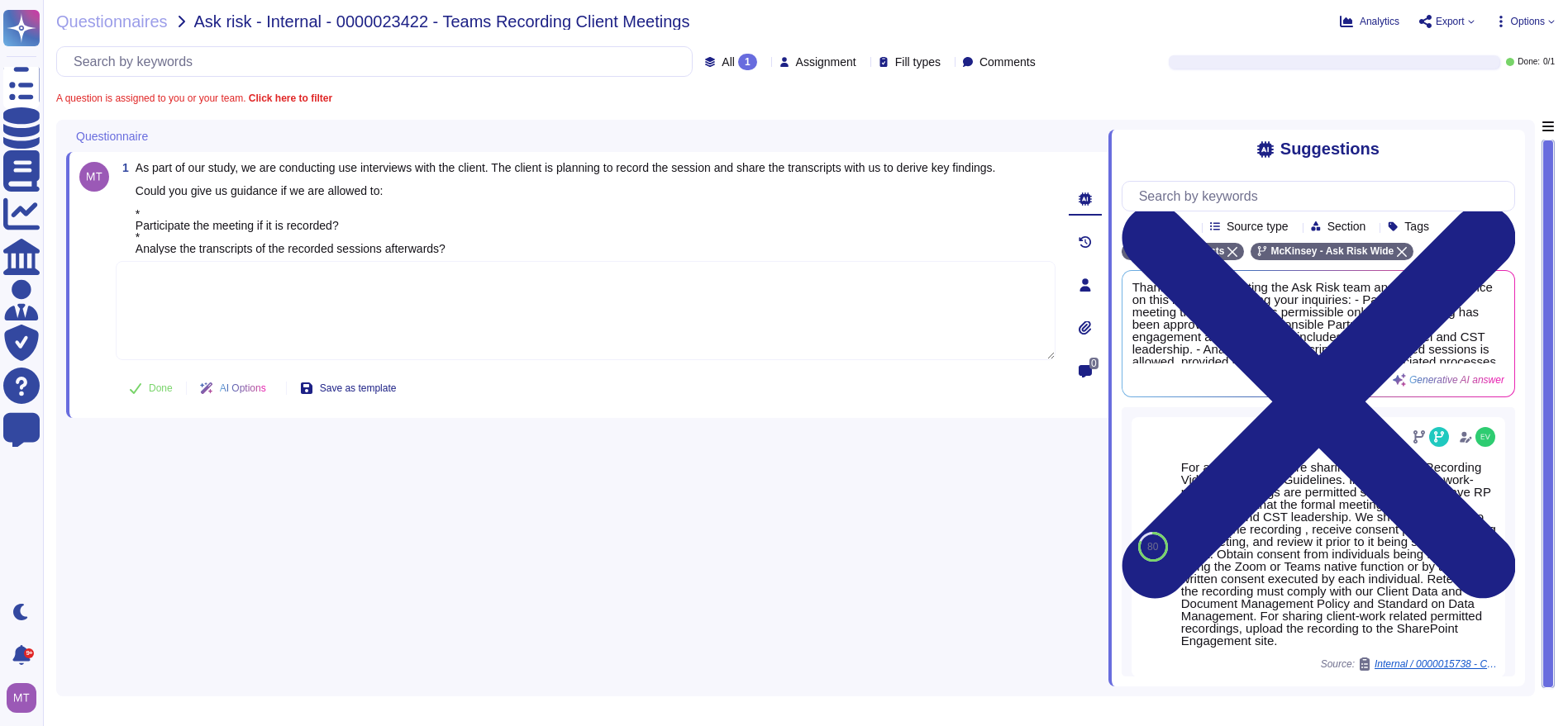
scroll to position [367, 0]
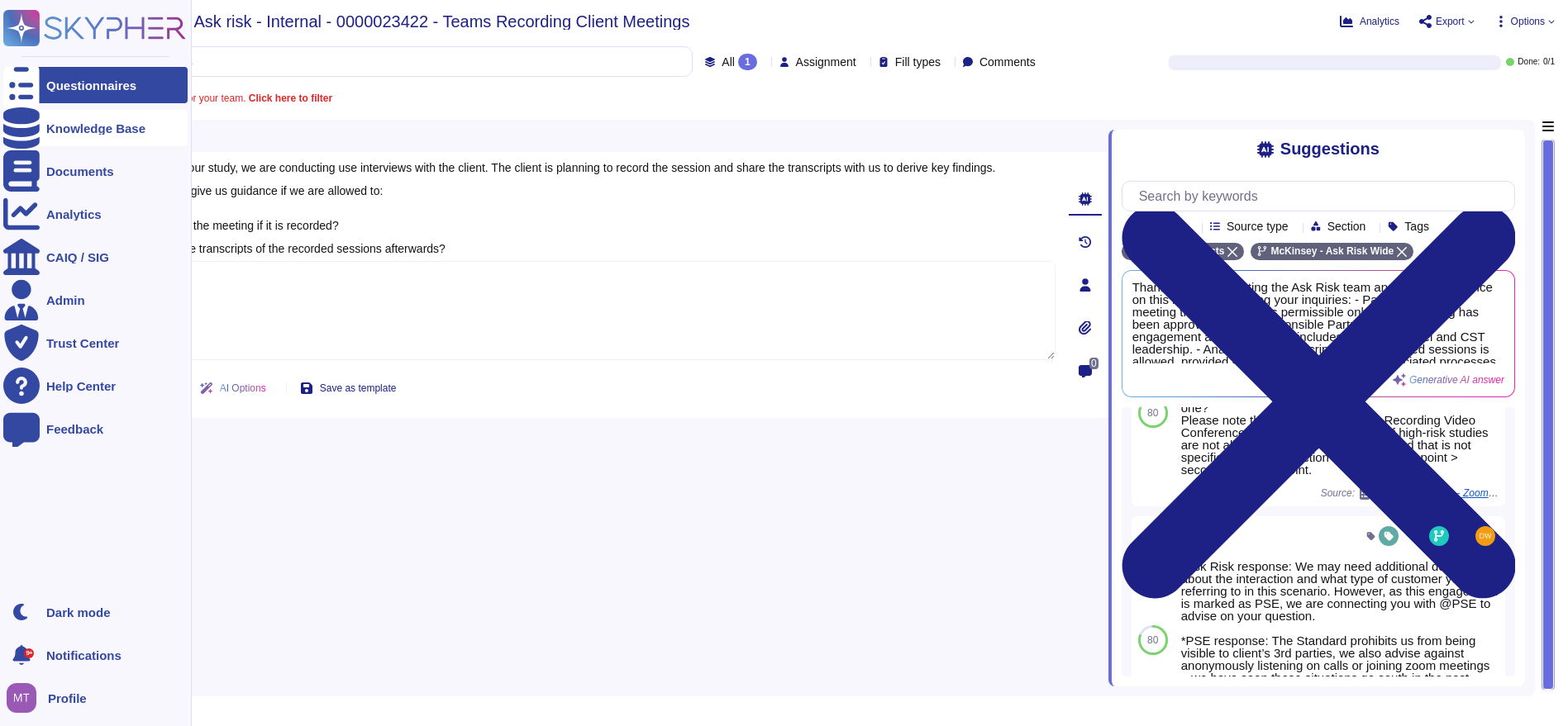
click at [19, 123] on icon at bounding box center [21, 128] width 36 height 41
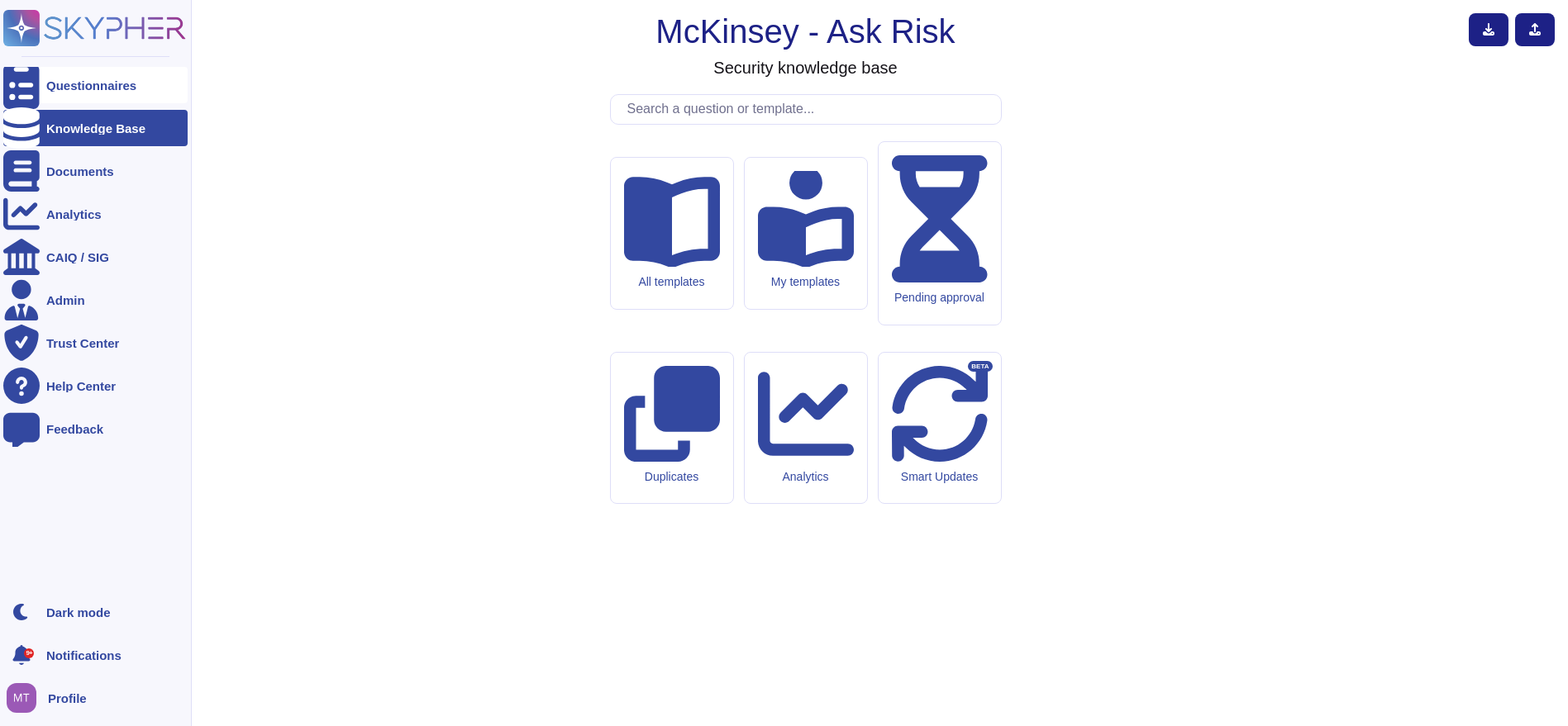
click at [78, 84] on div "Questionnaires" at bounding box center [92, 85] width 91 height 12
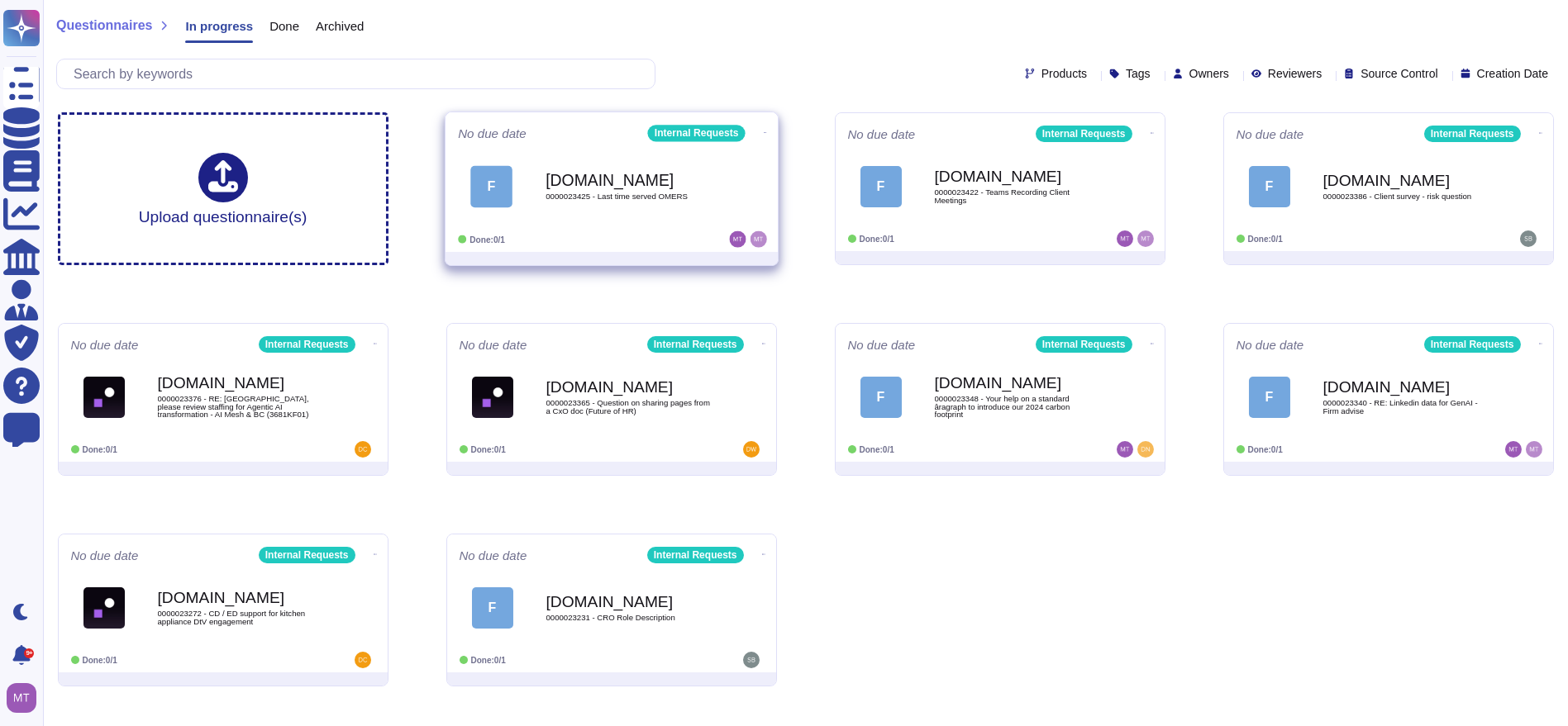
click at [623, 225] on div "F Force.com 0000023425 - Last time served OMERS" at bounding box center [611, 187] width 308 height 84
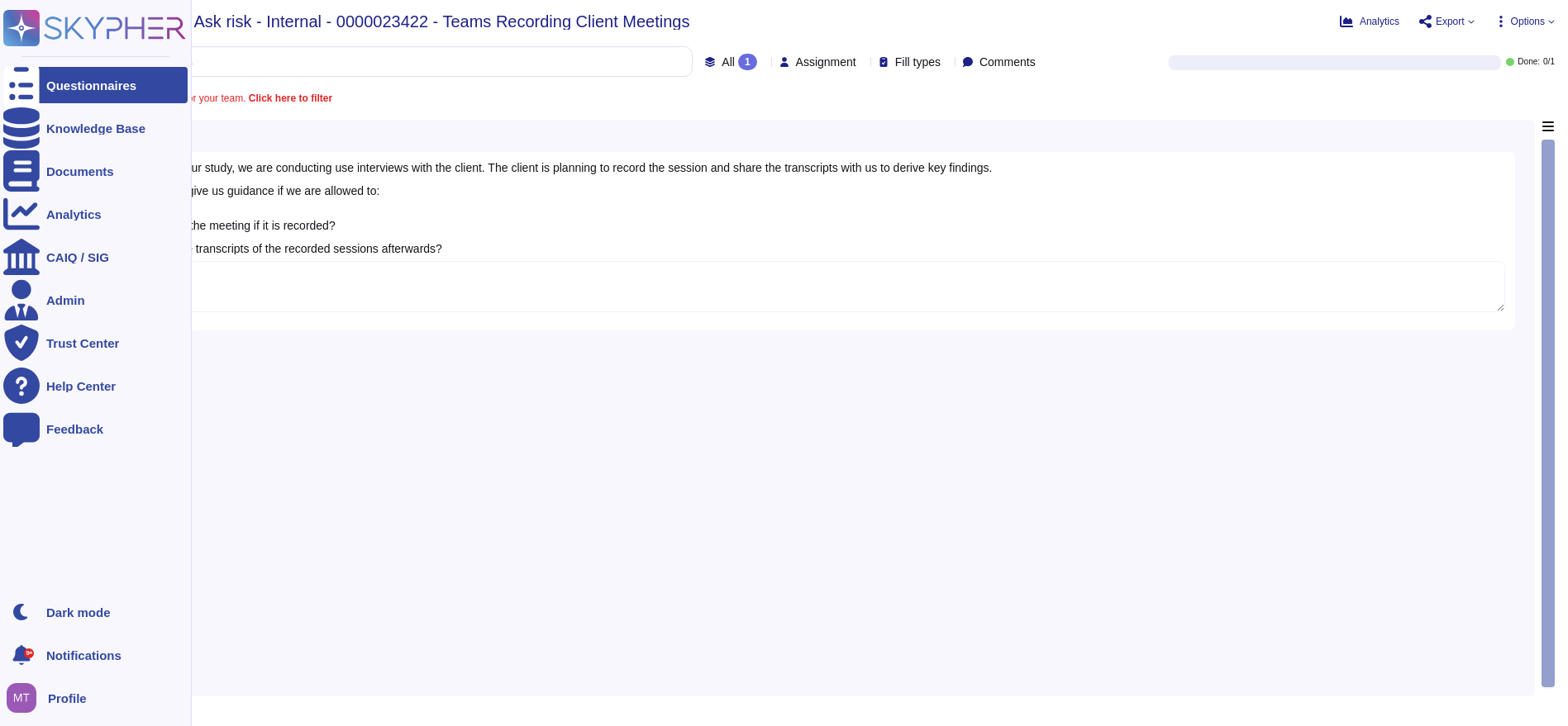
click at [6, 82] on div at bounding box center [21, 85] width 36 height 36
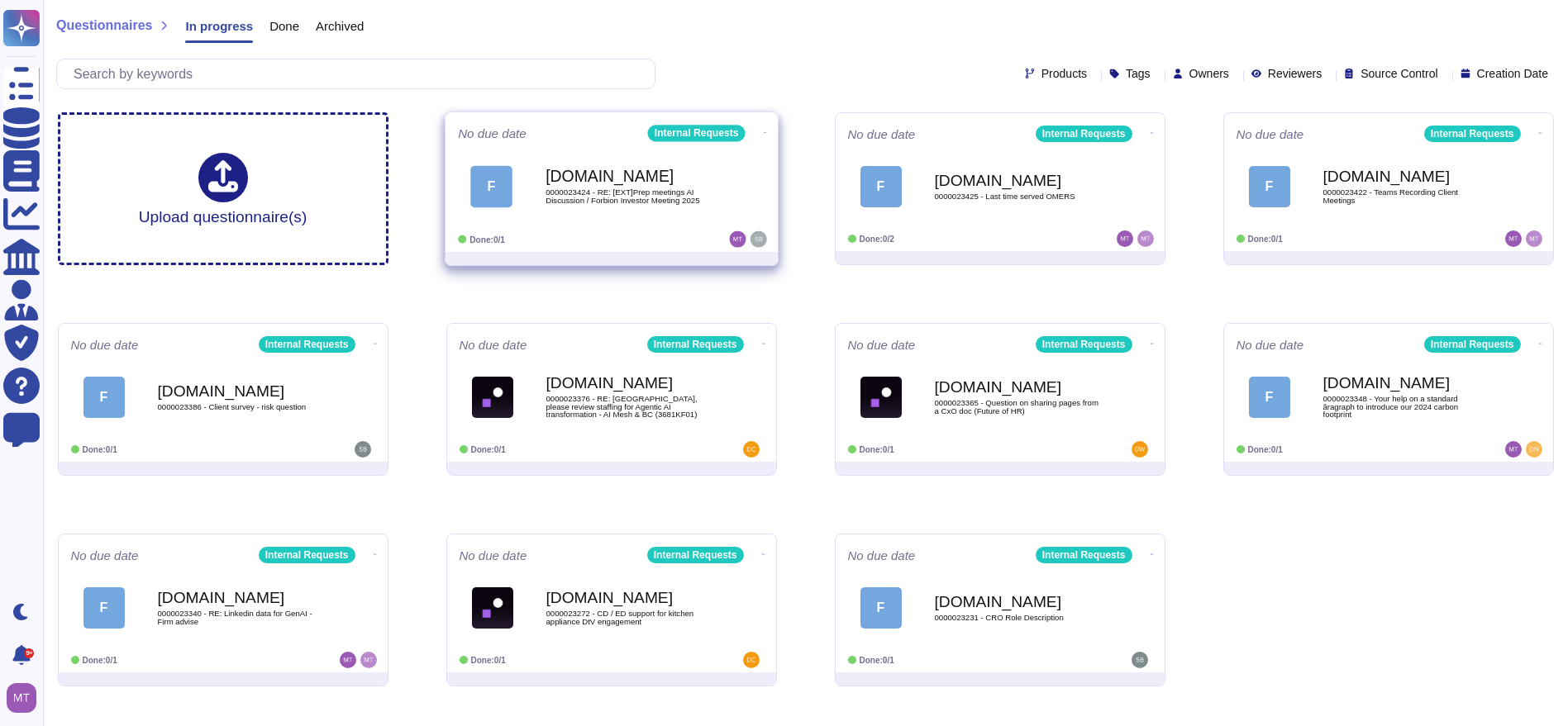
click at [523, 196] on span "F [DOMAIN_NAME] 0000023424 - RE: [EXT]Prep meetings AI Discussion / Forbion Inv…" at bounding box center [611, 186] width 308 height 67
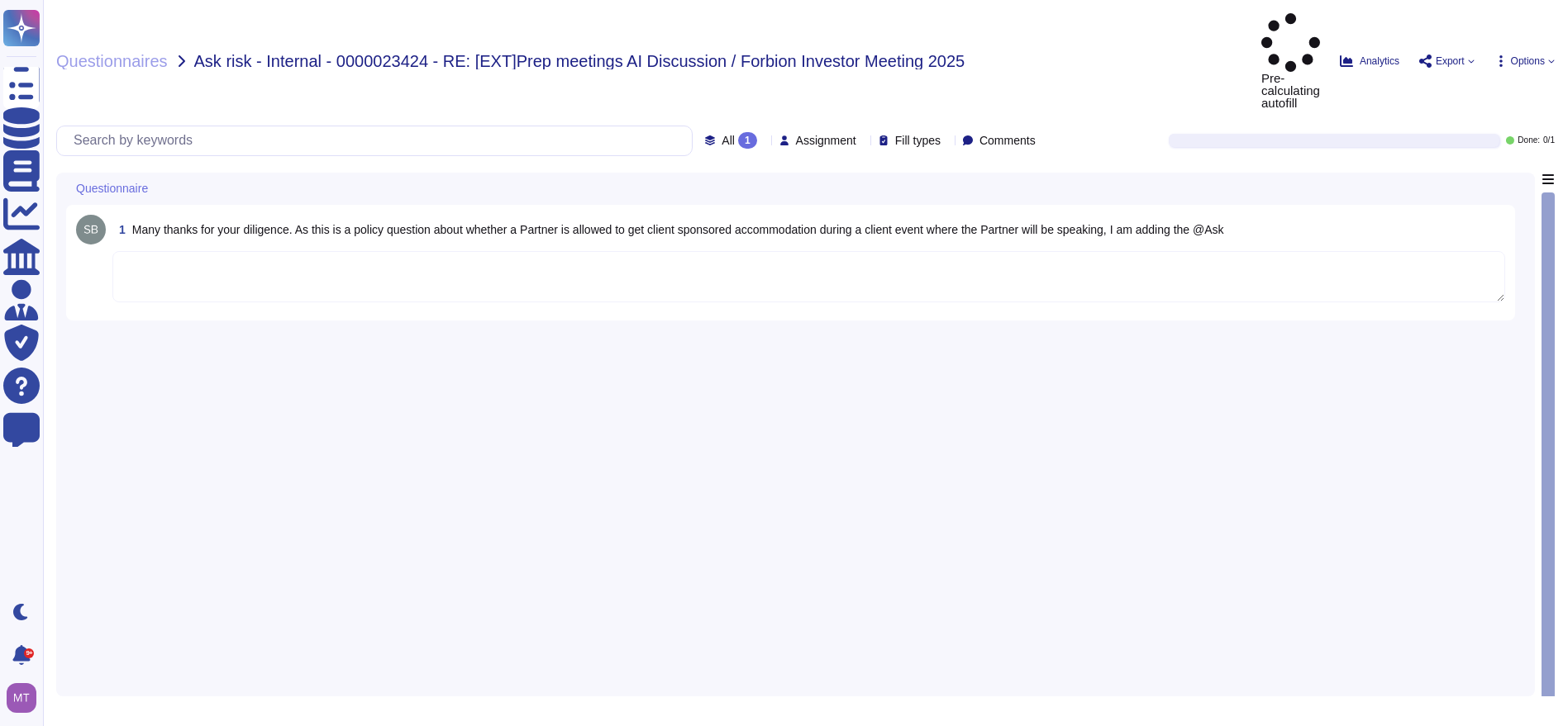
click at [171, 252] on textarea at bounding box center [808, 277] width 1393 height 51
click at [191, 252] on textarea at bounding box center [808, 277] width 1393 height 51
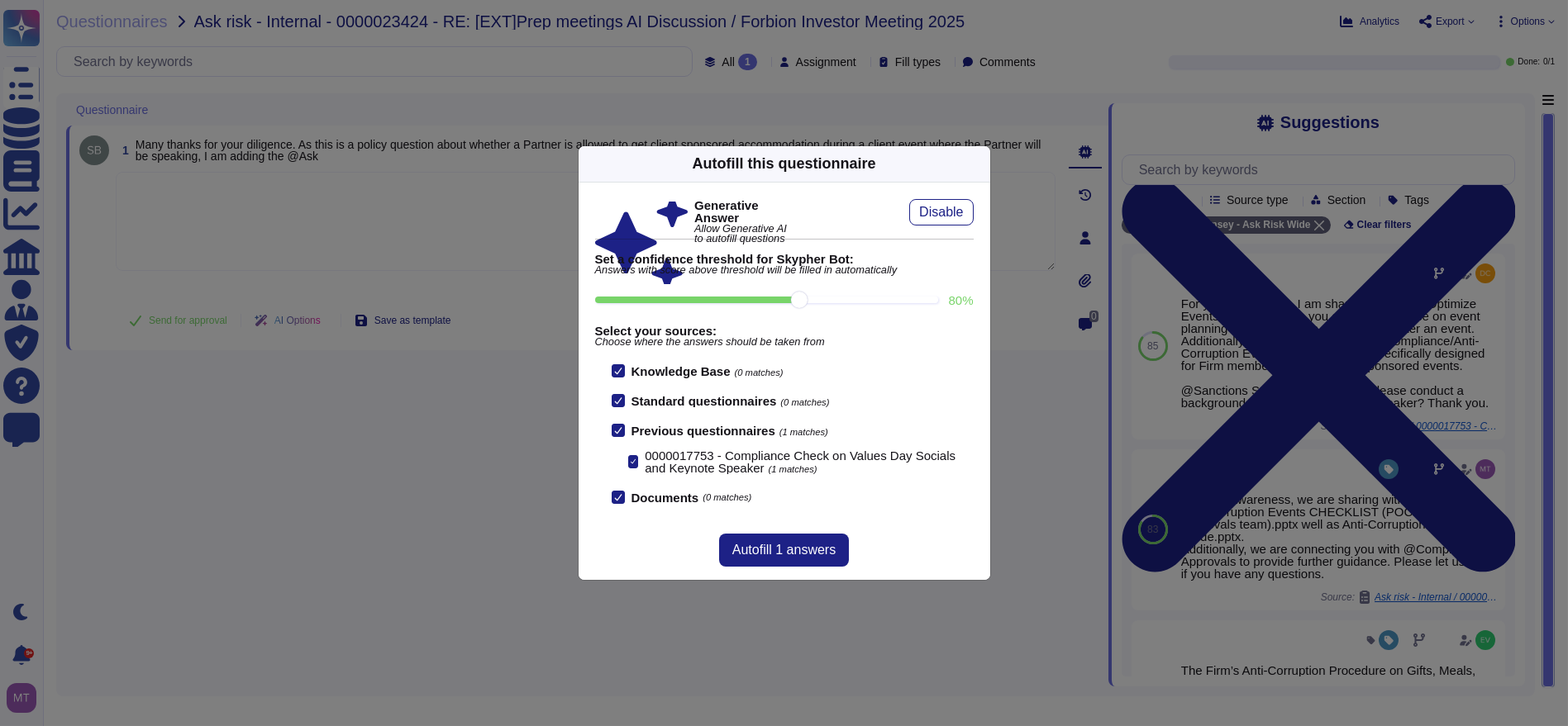
click at [981, 164] on icon at bounding box center [981, 164] width 0 height 0
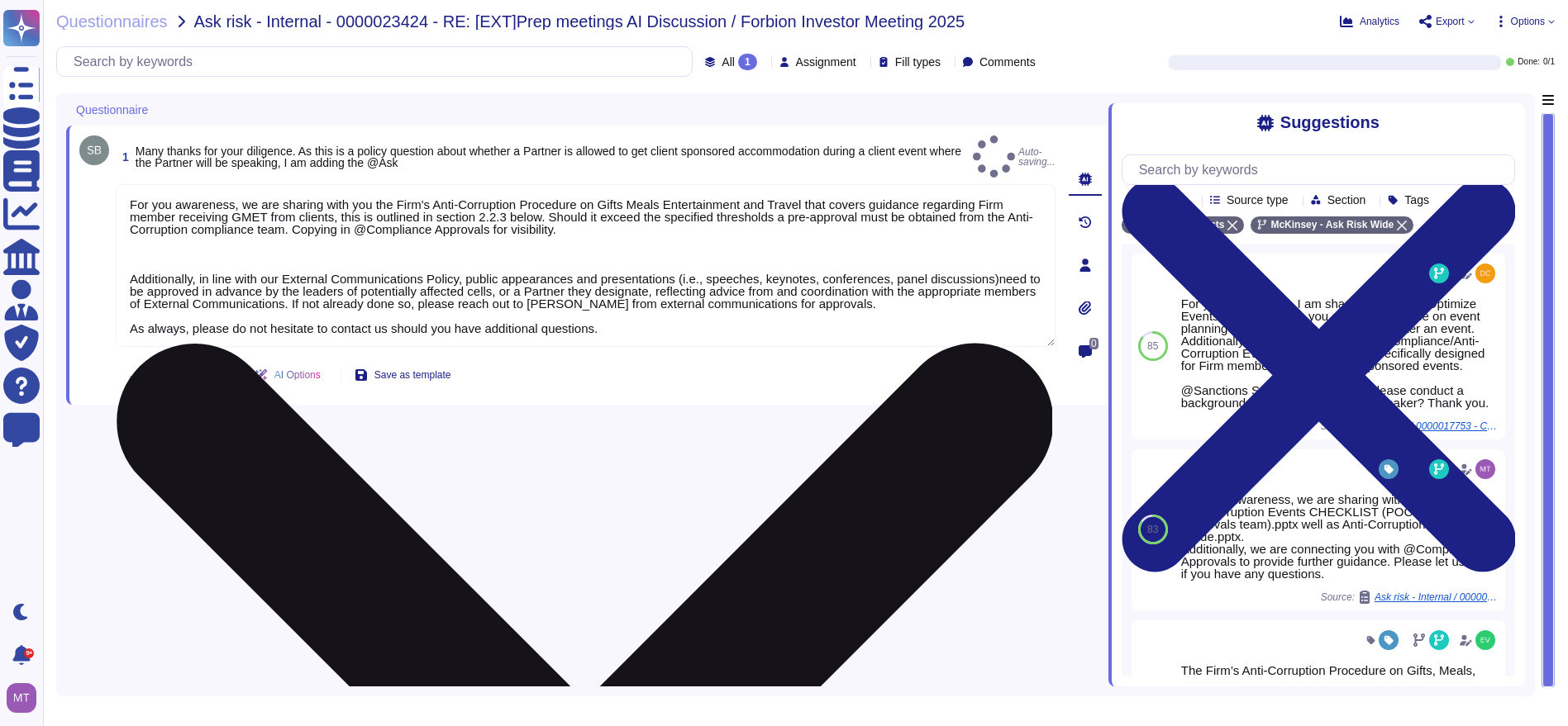
type textarea "For you awareness, we are sharing with you the Firm's Anti-Corruption Procedure…"
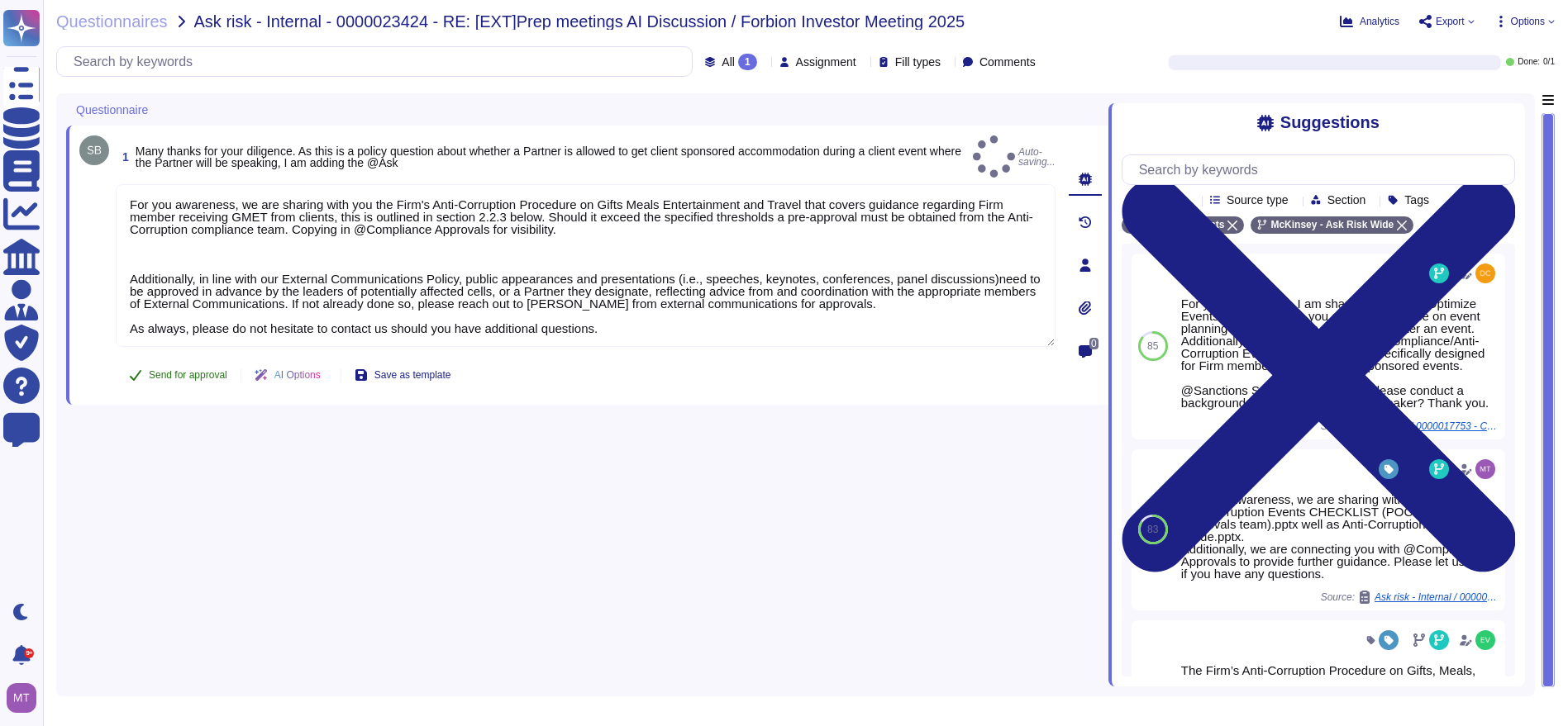
click at [143, 367] on button "Send for approval" at bounding box center [177, 374] width 125 height 33
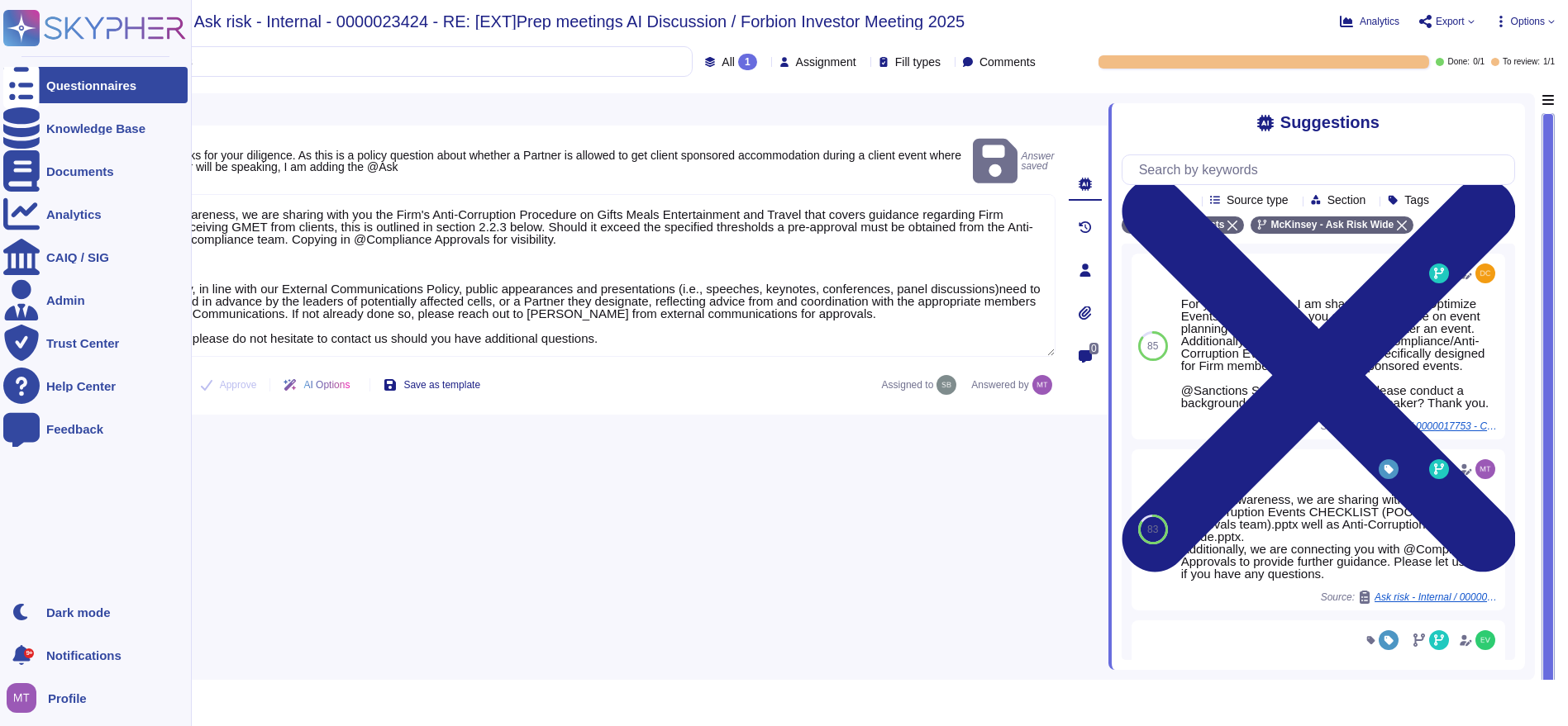
click at [28, 80] on icon at bounding box center [21, 85] width 36 height 49
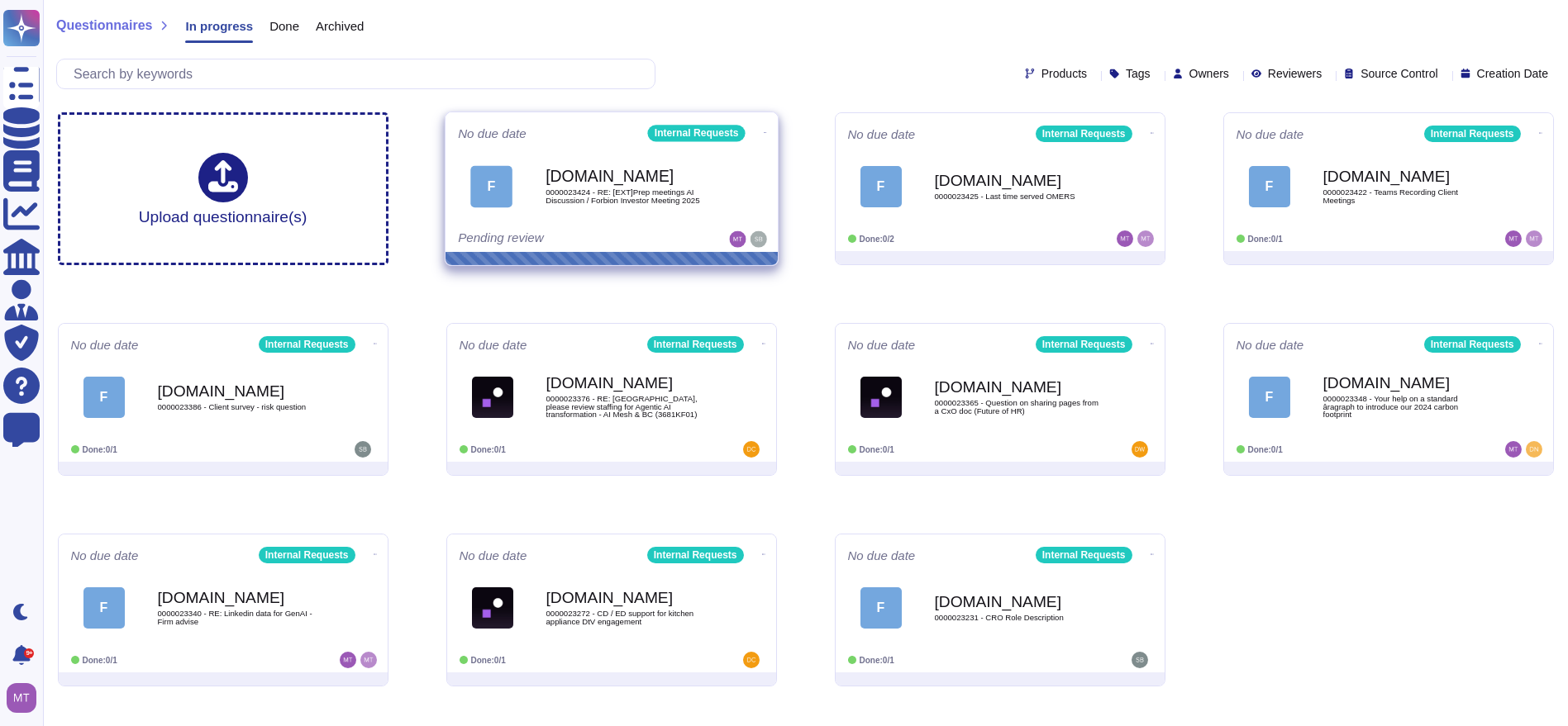
click at [763, 131] on icon at bounding box center [764, 132] width 3 height 4
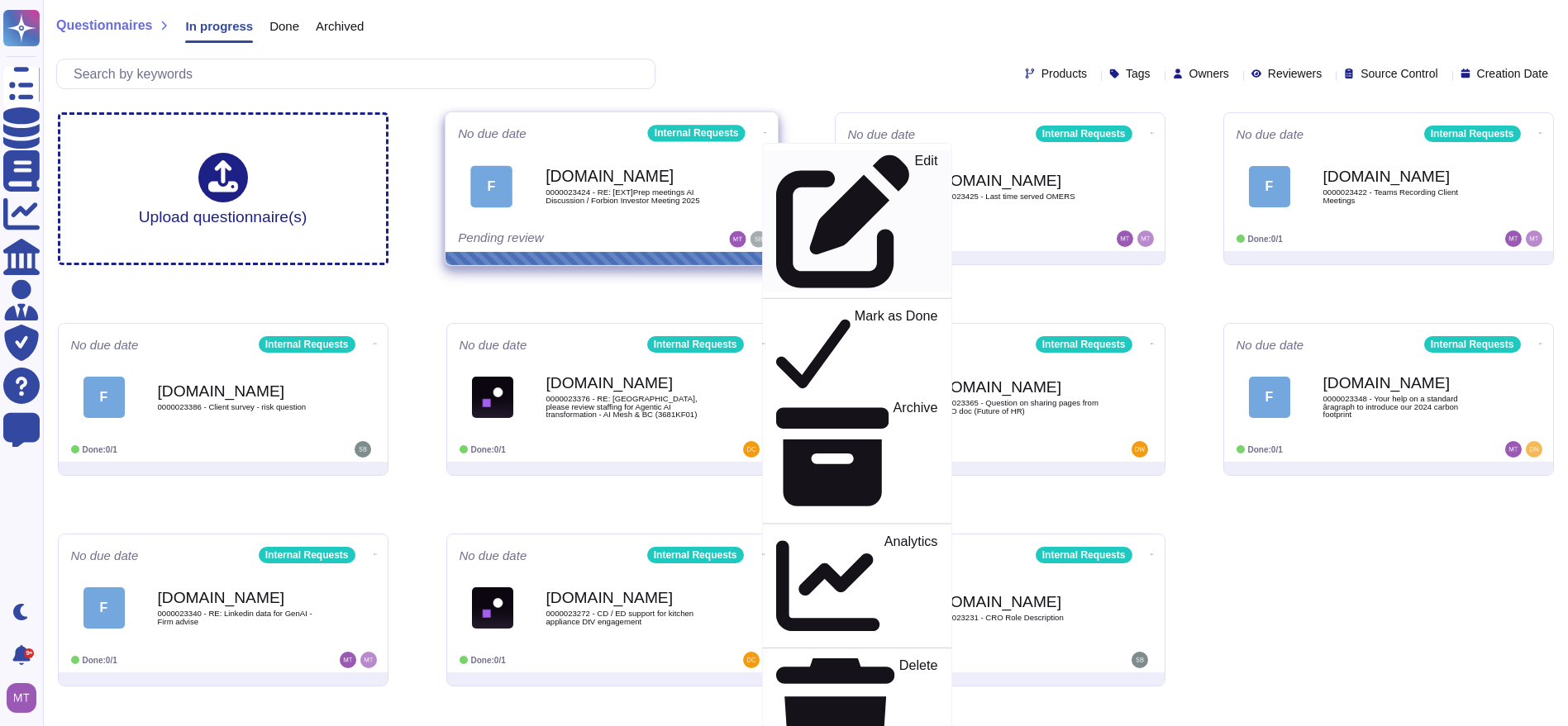
click at [914, 159] on p "Edit" at bounding box center [926, 221] width 23 height 133
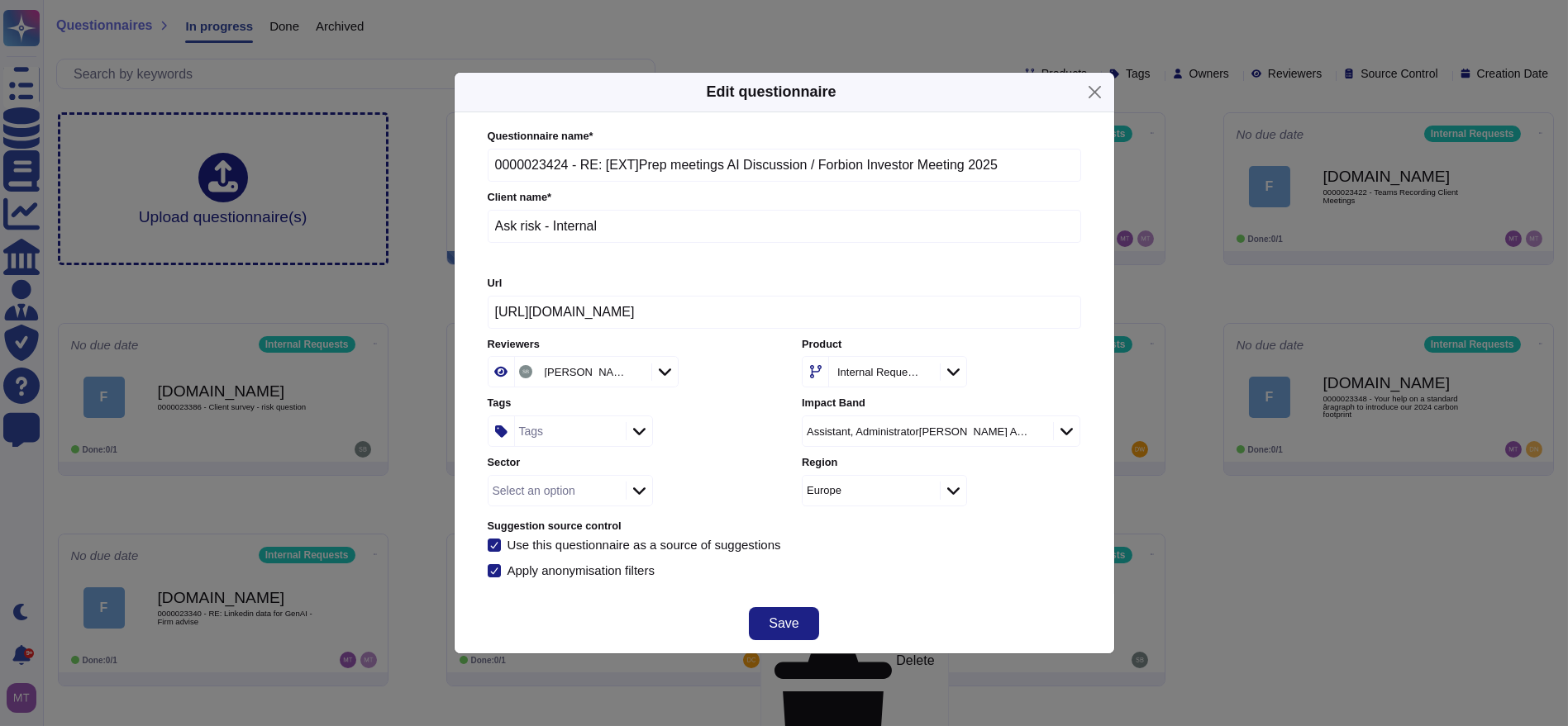
click at [635, 373] on icon at bounding box center [635, 373] width 0 height 0
click at [640, 376] on icon at bounding box center [638, 373] width 12 height 8
click at [717, 374] on div "Reviewers" at bounding box center [627, 372] width 278 height 31
click at [600, 367] on div "Reviewers" at bounding box center [568, 372] width 107 height 30
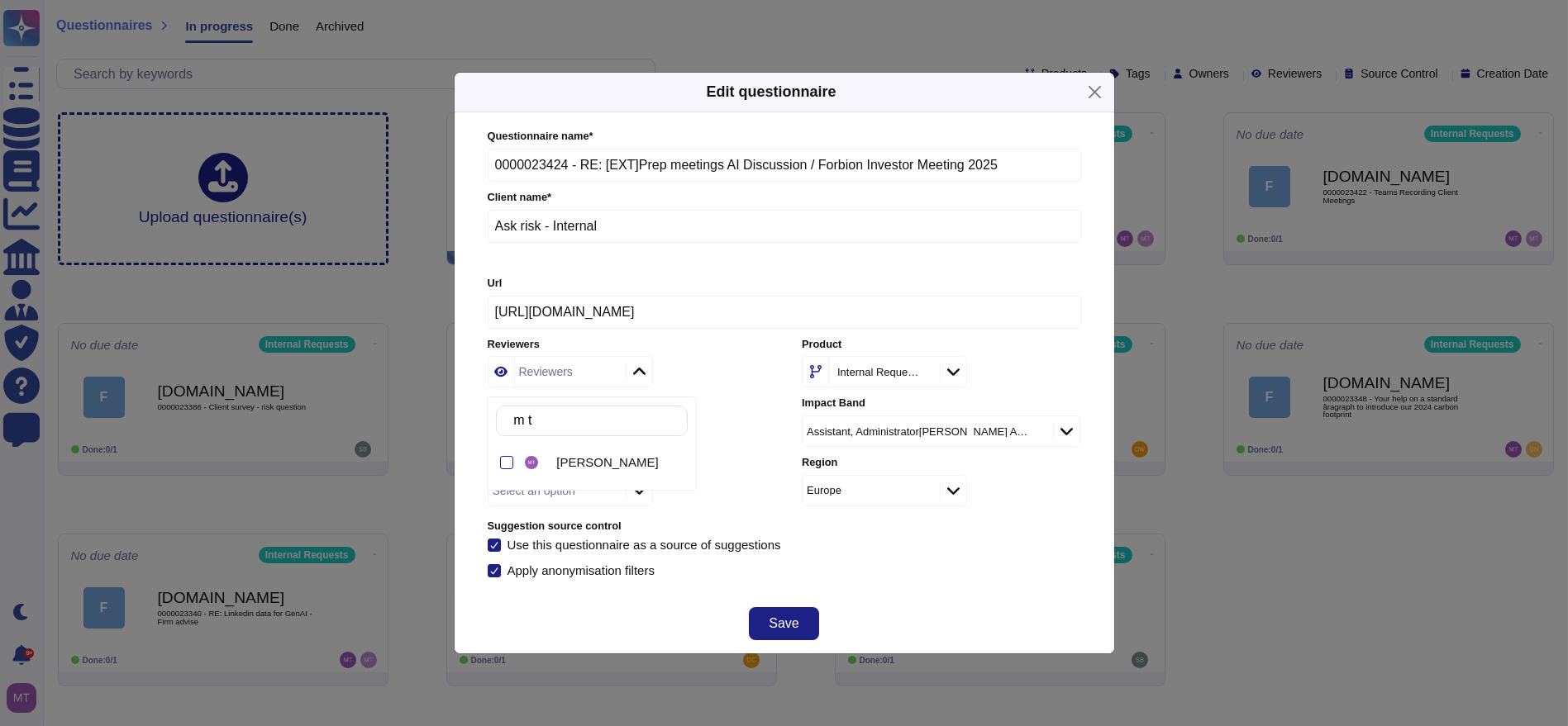
type input "m th"
click at [614, 467] on div "[PERSON_NAME]" at bounding box center [619, 463] width 125 height 15
click at [743, 427] on div "Tags" at bounding box center [627, 431] width 278 height 31
click at [792, 617] on span "Save" at bounding box center [784, 624] width 30 height 13
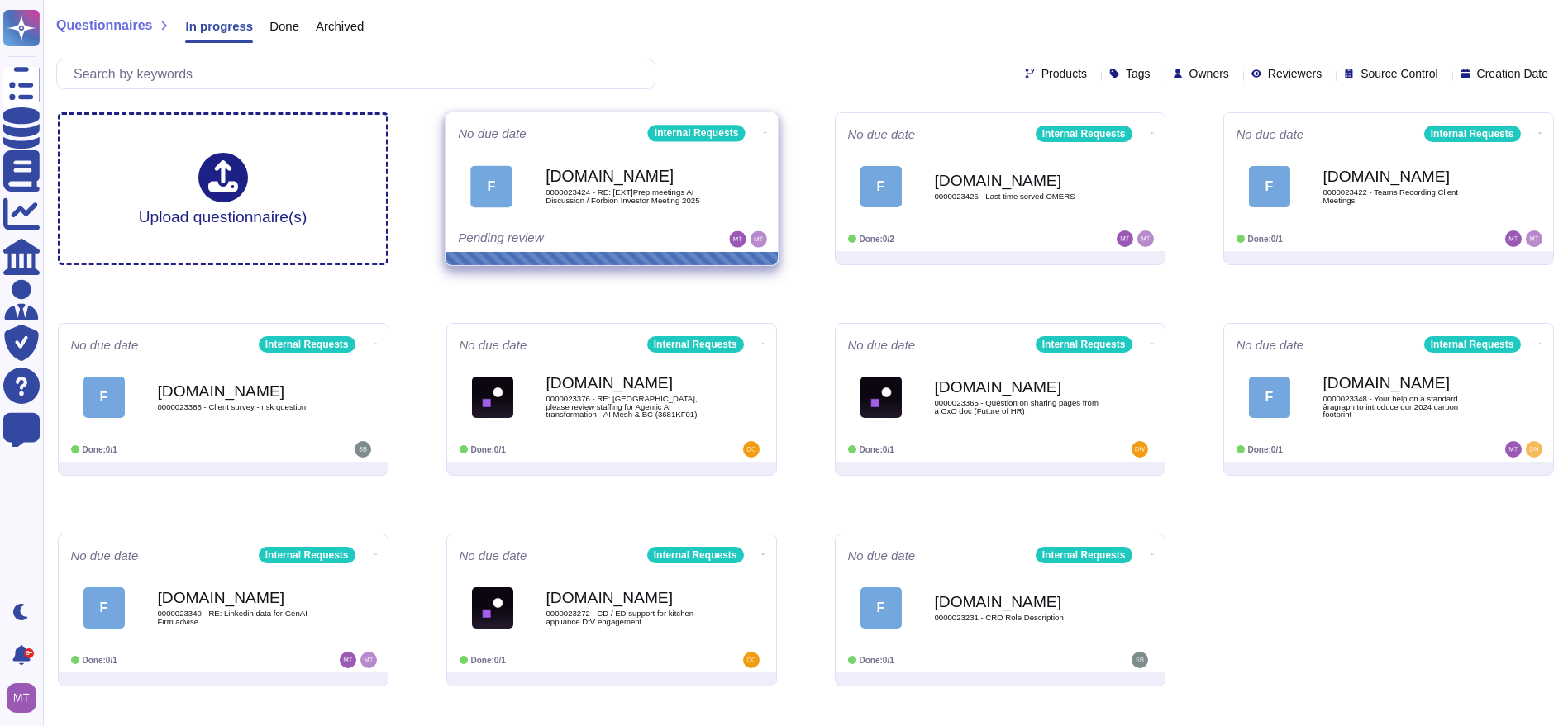
click at [763, 131] on icon at bounding box center [764, 132] width 3 height 4
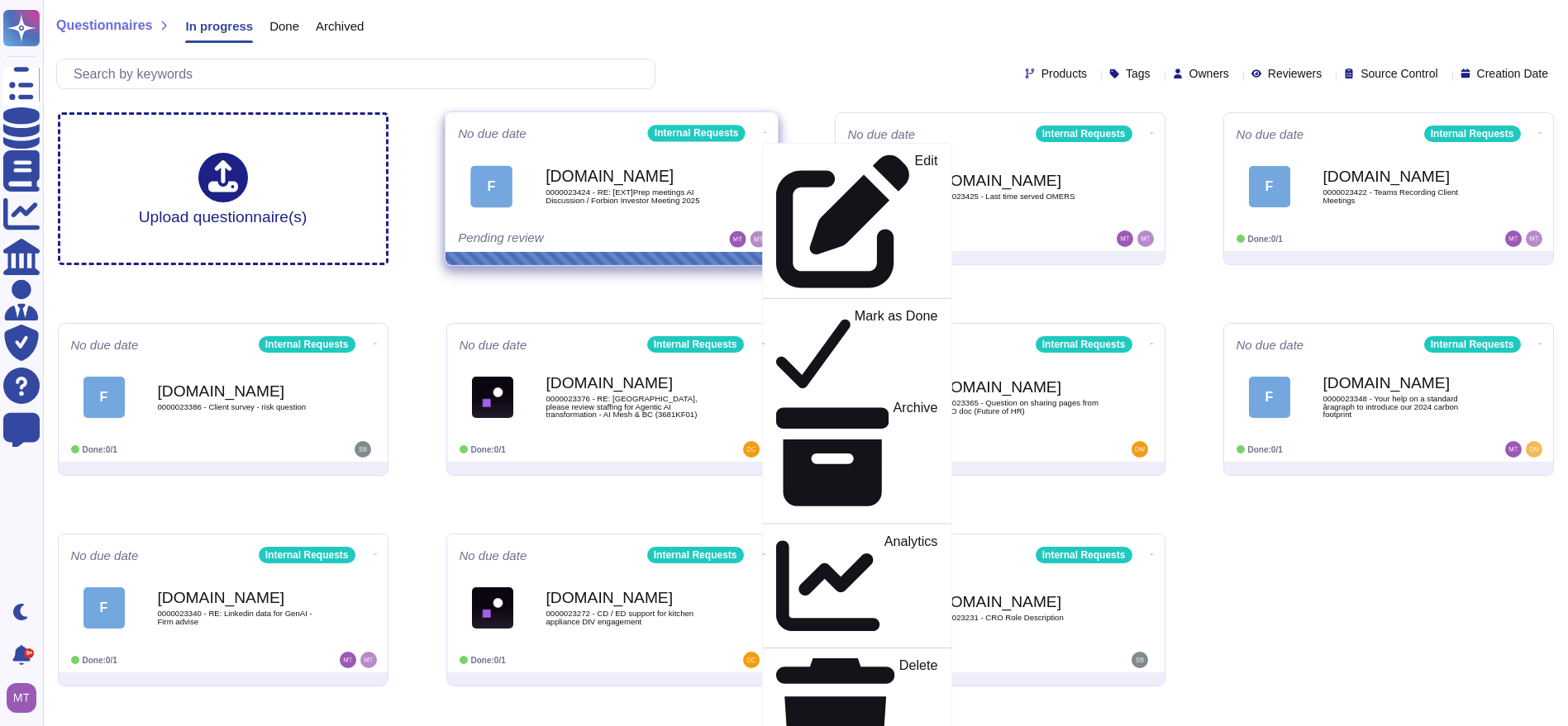
click at [763, 131] on icon at bounding box center [764, 132] width 3 height 4
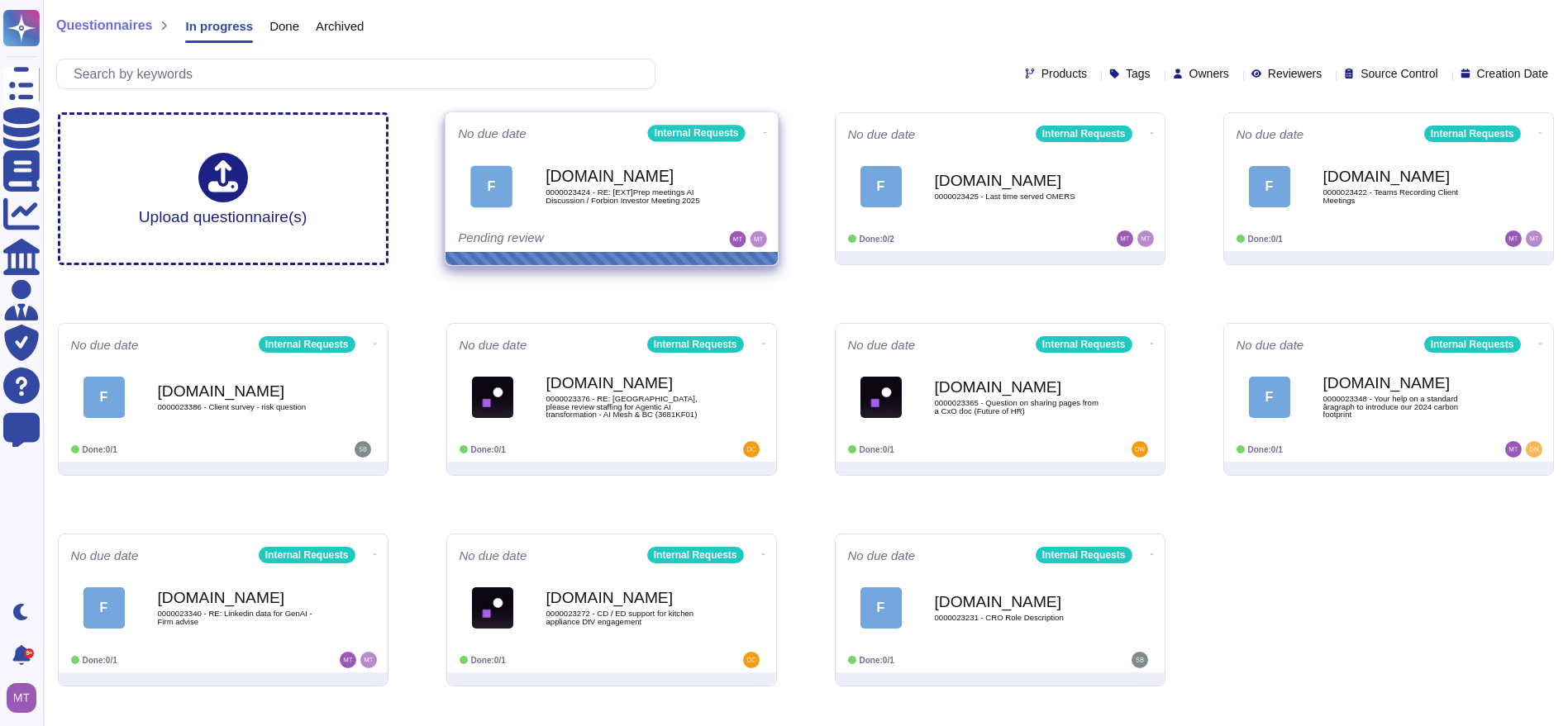
click at [762, 123] on span at bounding box center [764, 131] width 7 height 17
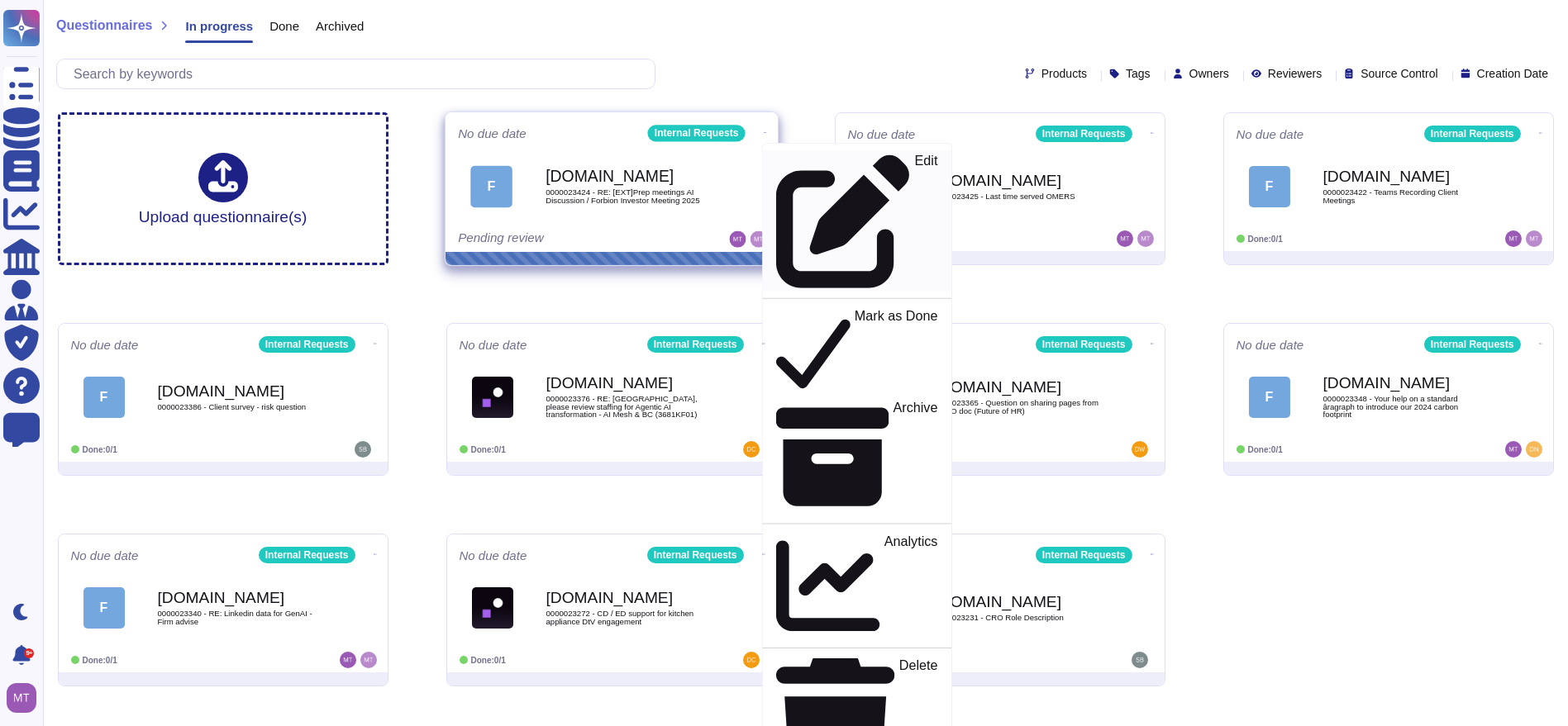
click at [775, 165] on icon at bounding box center [842, 222] width 133 height 133
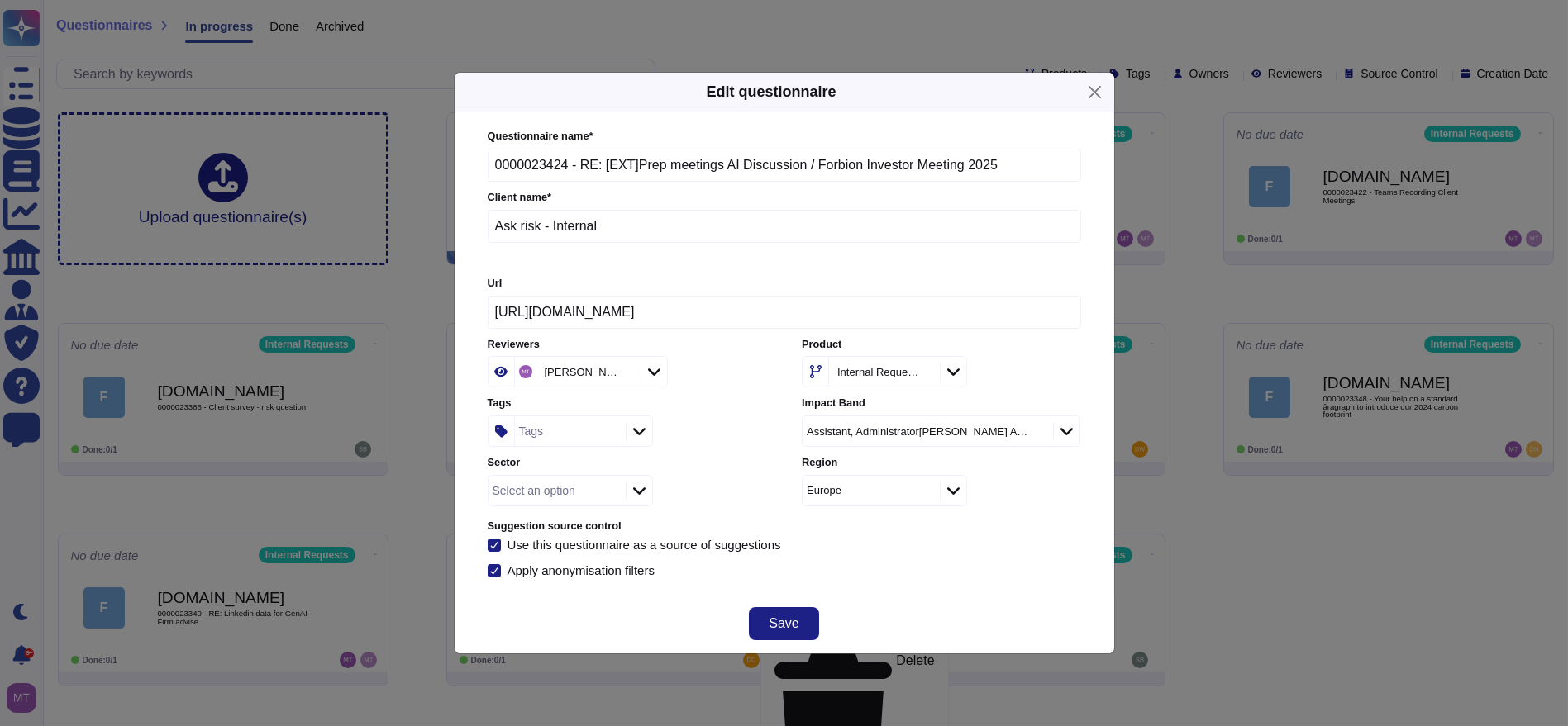
click at [624, 373] on icon at bounding box center [624, 373] width 0 height 0
click at [580, 358] on div "Reviewers" at bounding box center [570, 372] width 165 height 31
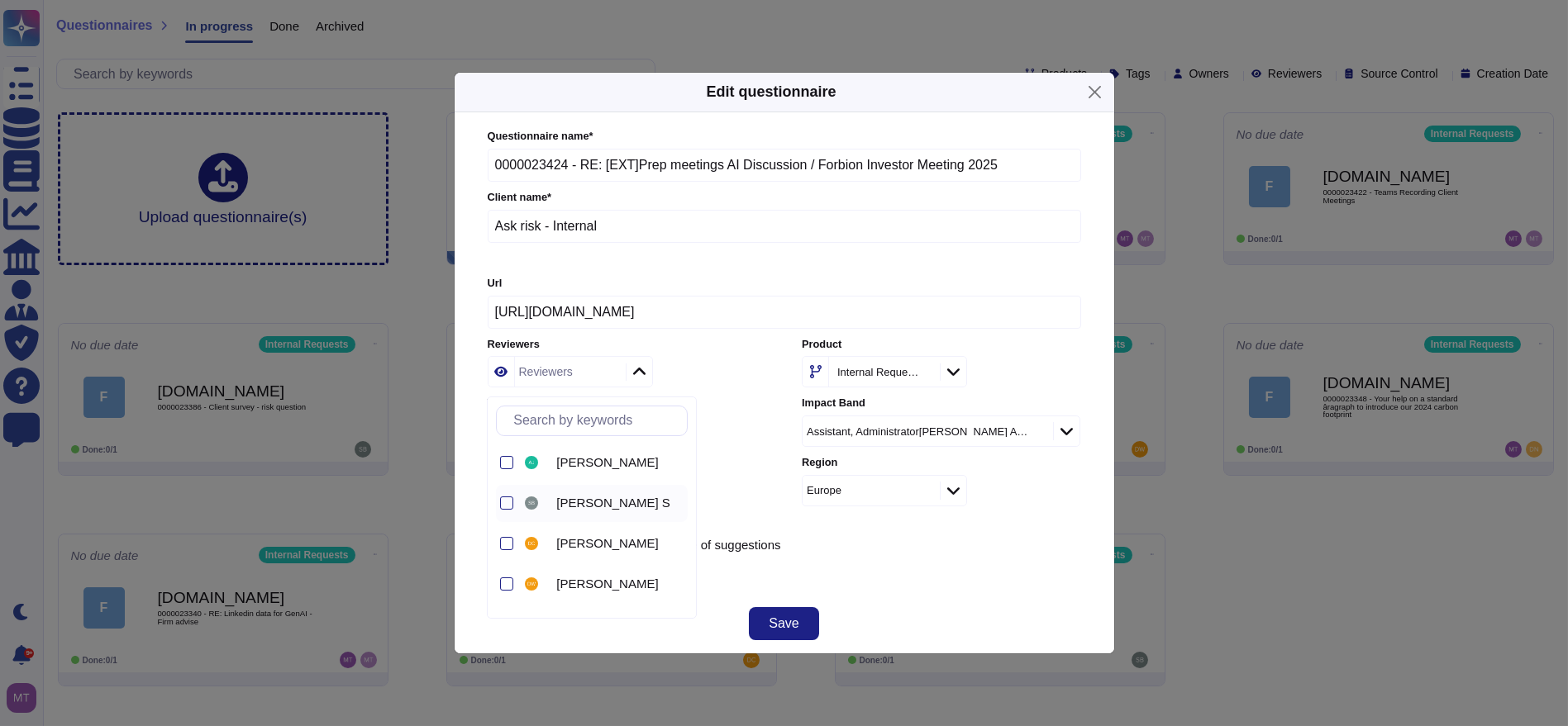
click at [571, 494] on div "[PERSON_NAME] S" at bounding box center [604, 503] width 166 height 37
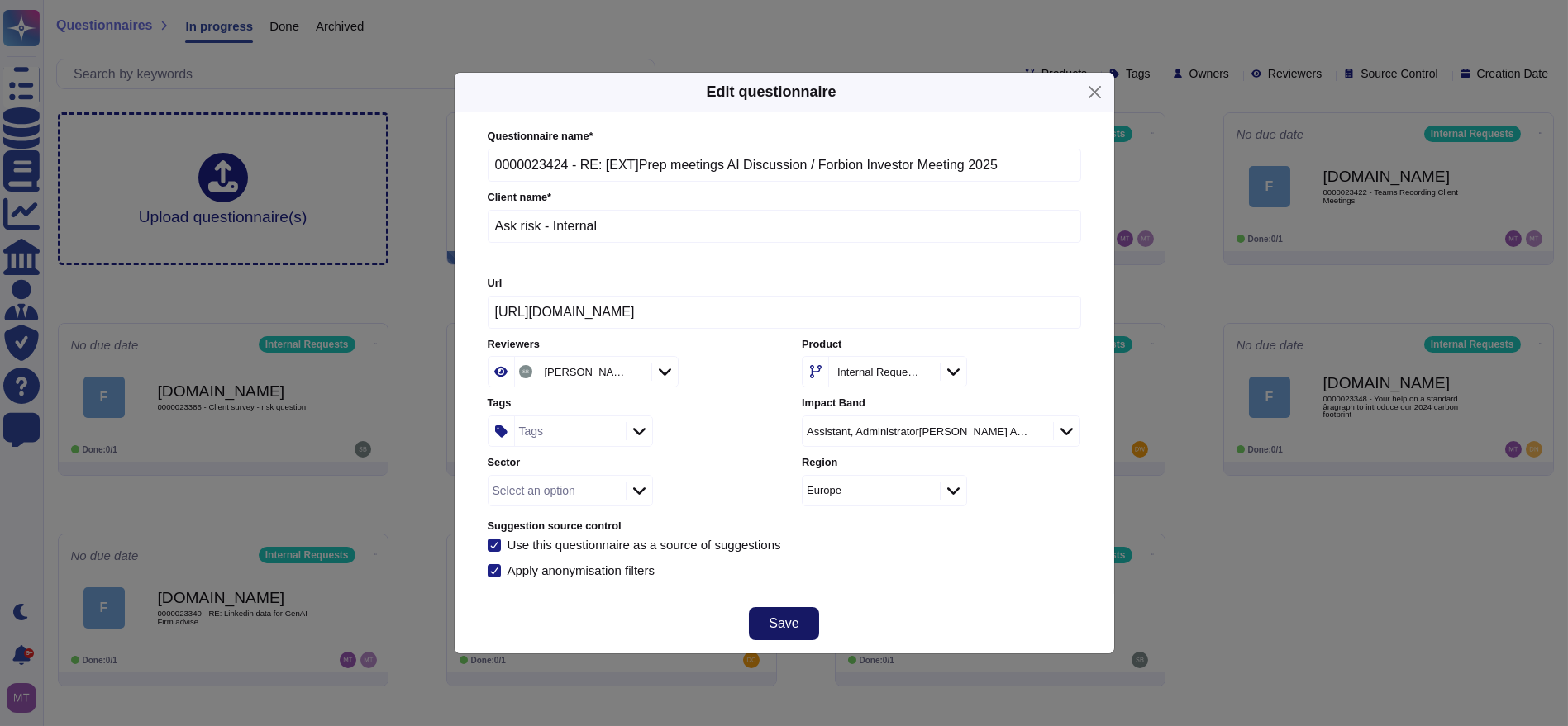
click at [805, 610] on button "Save" at bounding box center [784, 623] width 70 height 33
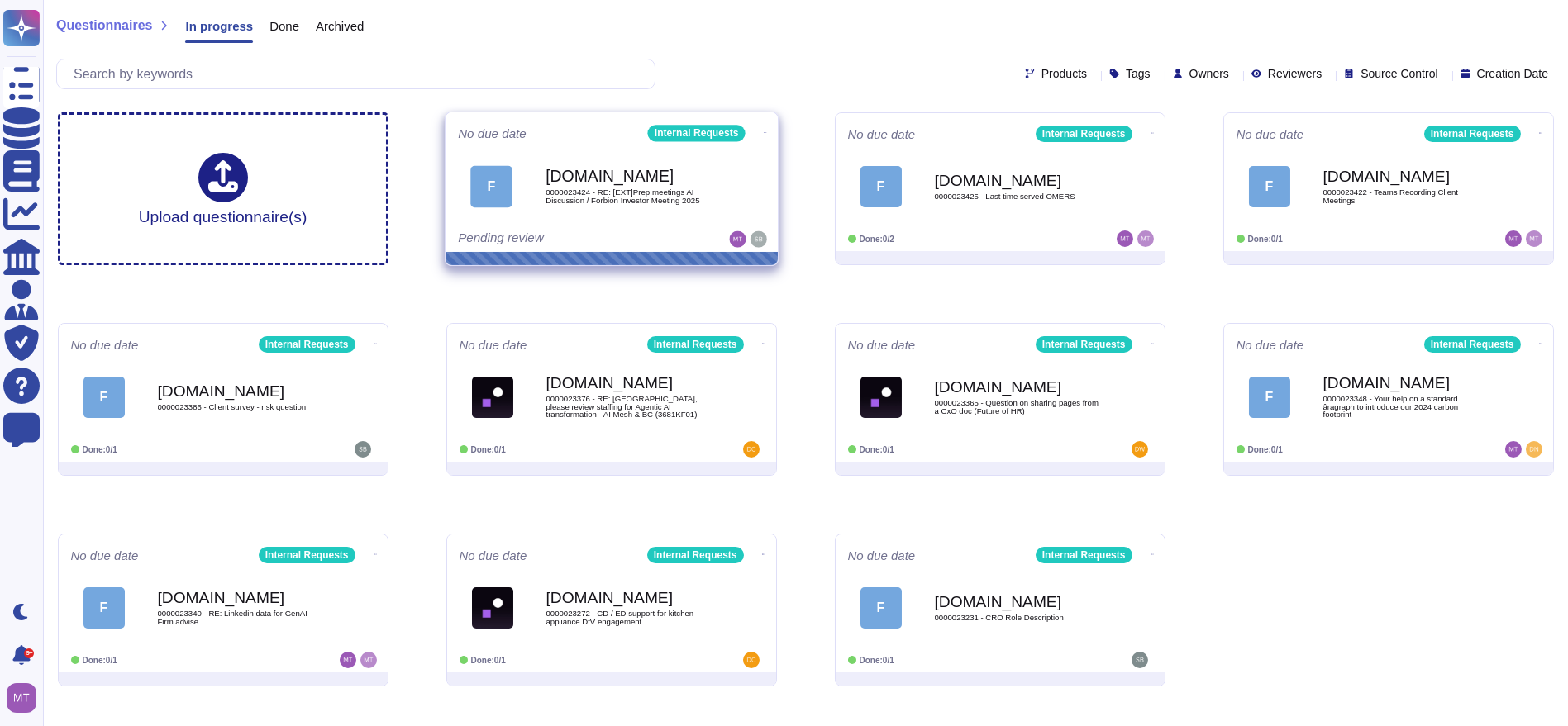
click at [701, 131] on div "Internal Requests" at bounding box center [696, 132] width 97 height 16
click at [571, 133] on div "No due date Internal Requests" at bounding box center [611, 132] width 308 height 16
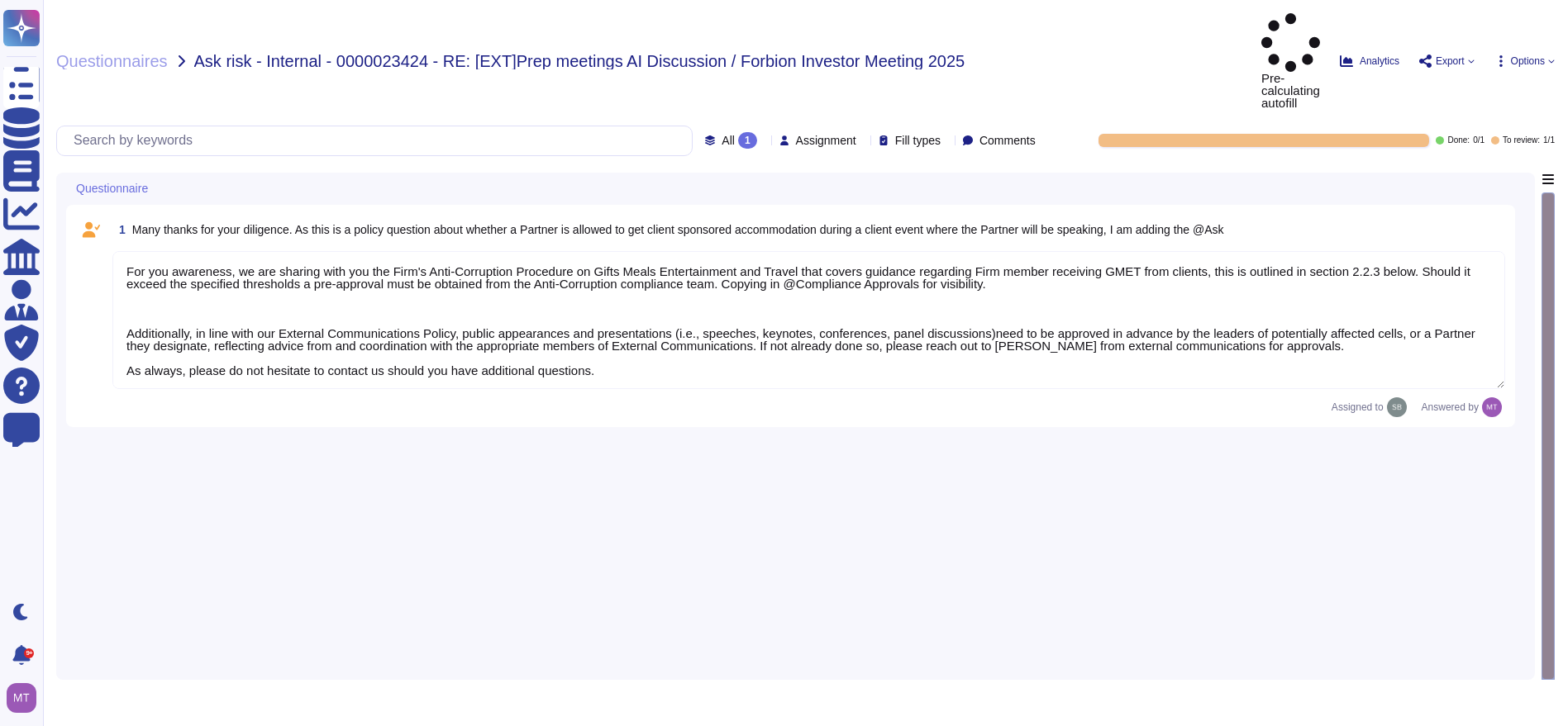
type textarea "For you awareness, we are sharing with you the Firm's Anti-Corruption Procedure…"
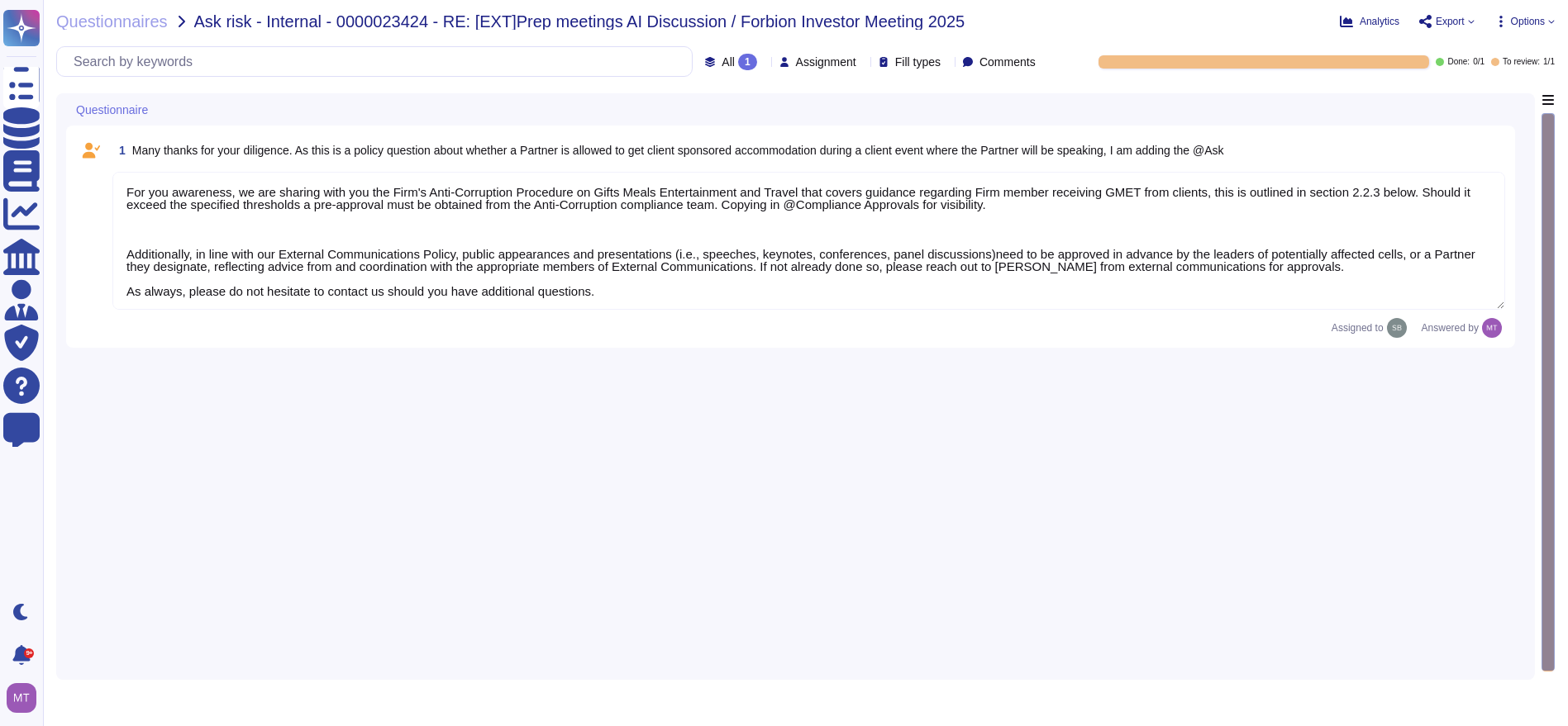
click at [1415, 62] on div at bounding box center [1264, 62] width 331 height 13
click at [1445, 70] on div "All 1 Assignment Fill types Comments Done: 0 / 1 To review: 1 / 1" at bounding box center [805, 62] width 1498 height 30
click at [738, 63] on div "1" at bounding box center [747, 61] width 19 height 16
click at [720, 134] on div "To review 1" at bounding box center [751, 145] width 147 height 37
click at [827, 58] on div "Assignment" at bounding box center [822, 61] width 84 height 12
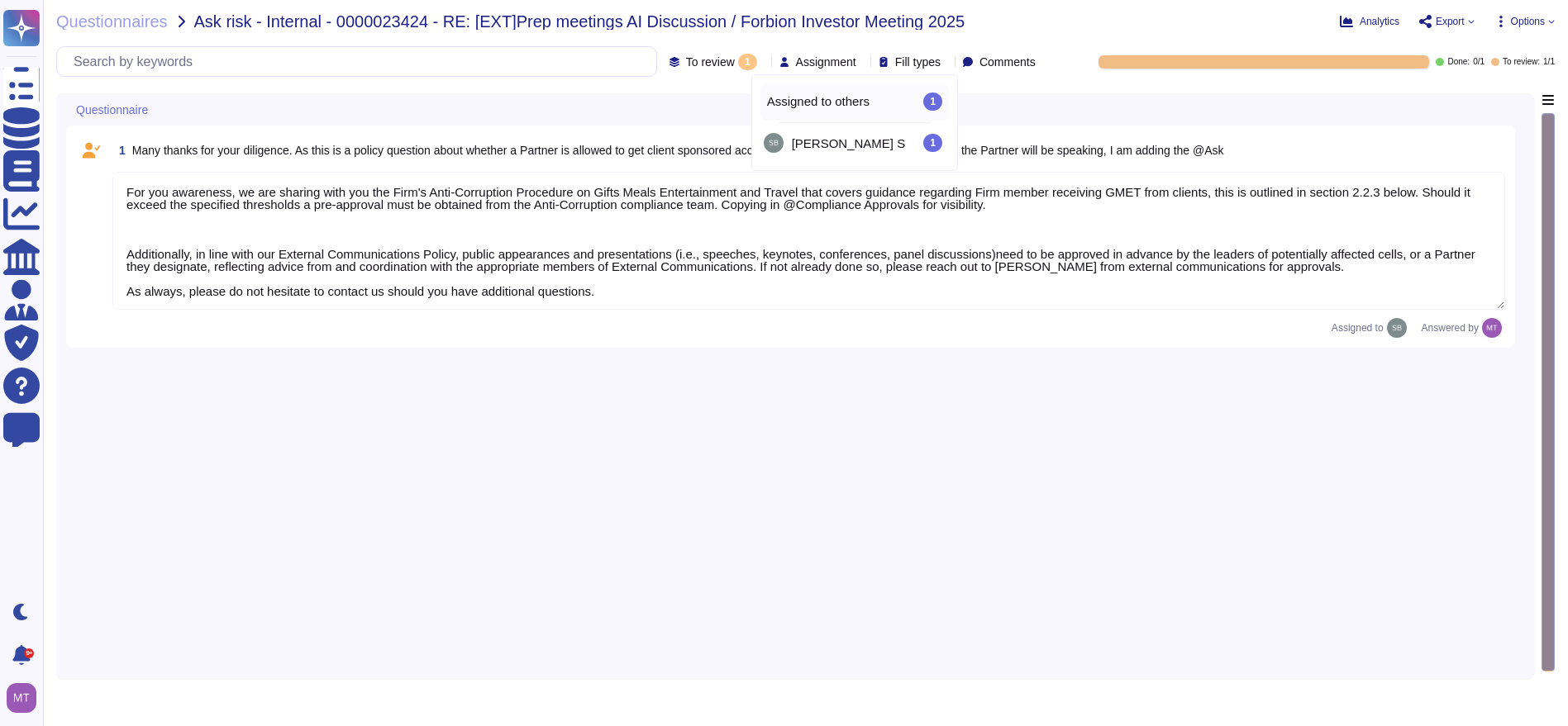
click at [823, 103] on span "Assigned to others" at bounding box center [819, 102] width 103 height 15
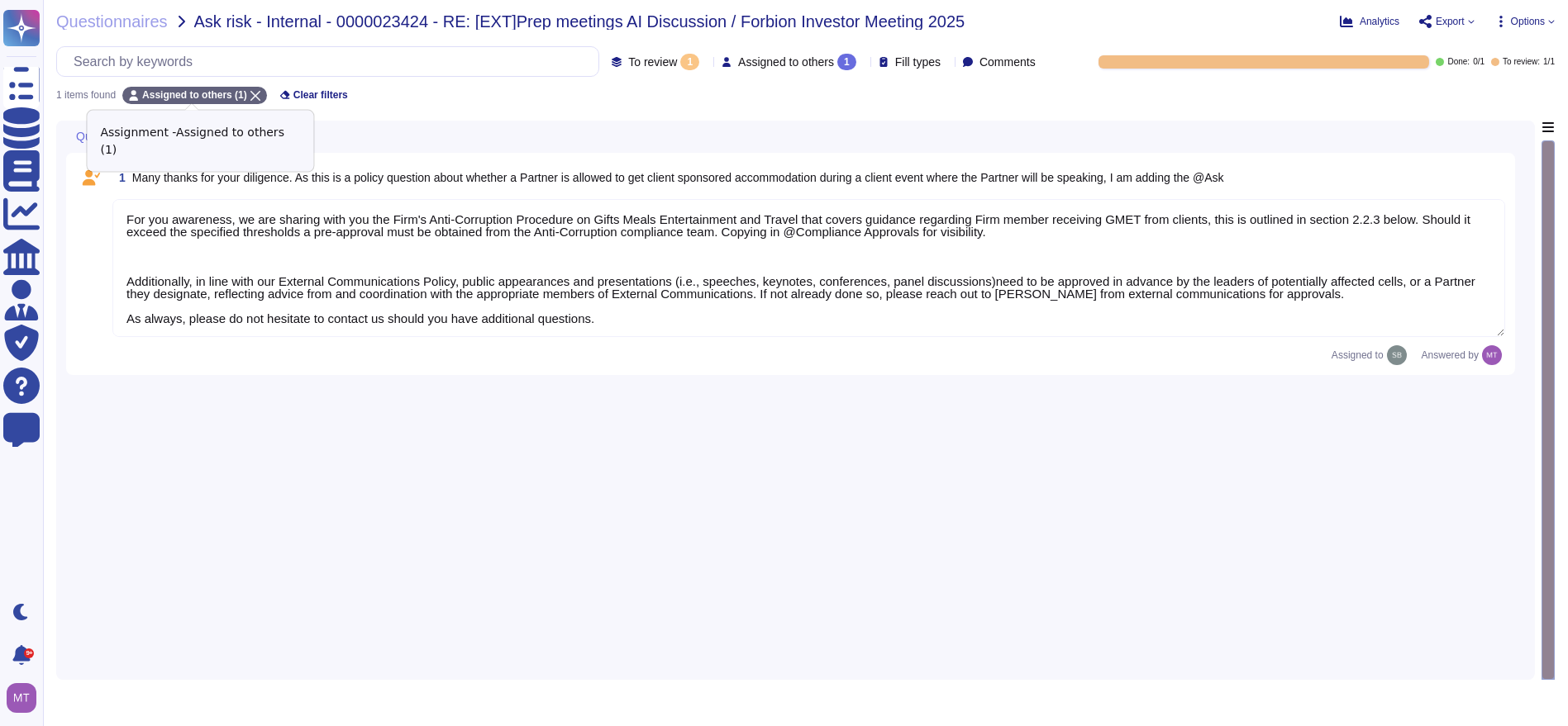
click at [254, 95] on div "Assigned to others (1)" at bounding box center [194, 95] width 145 height 17
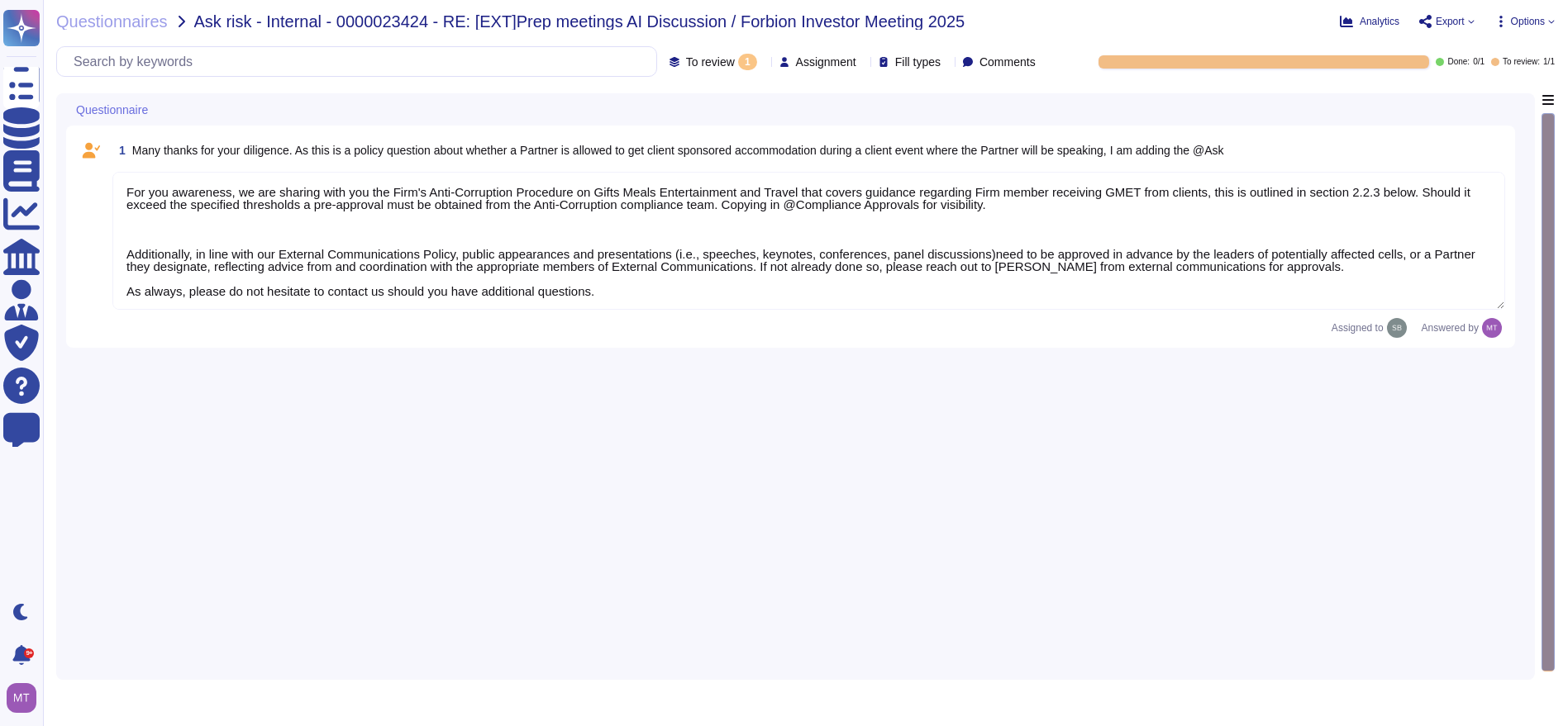
click at [1448, 64] on span "Done: 0 / 1" at bounding box center [1459, 62] width 49 height 9
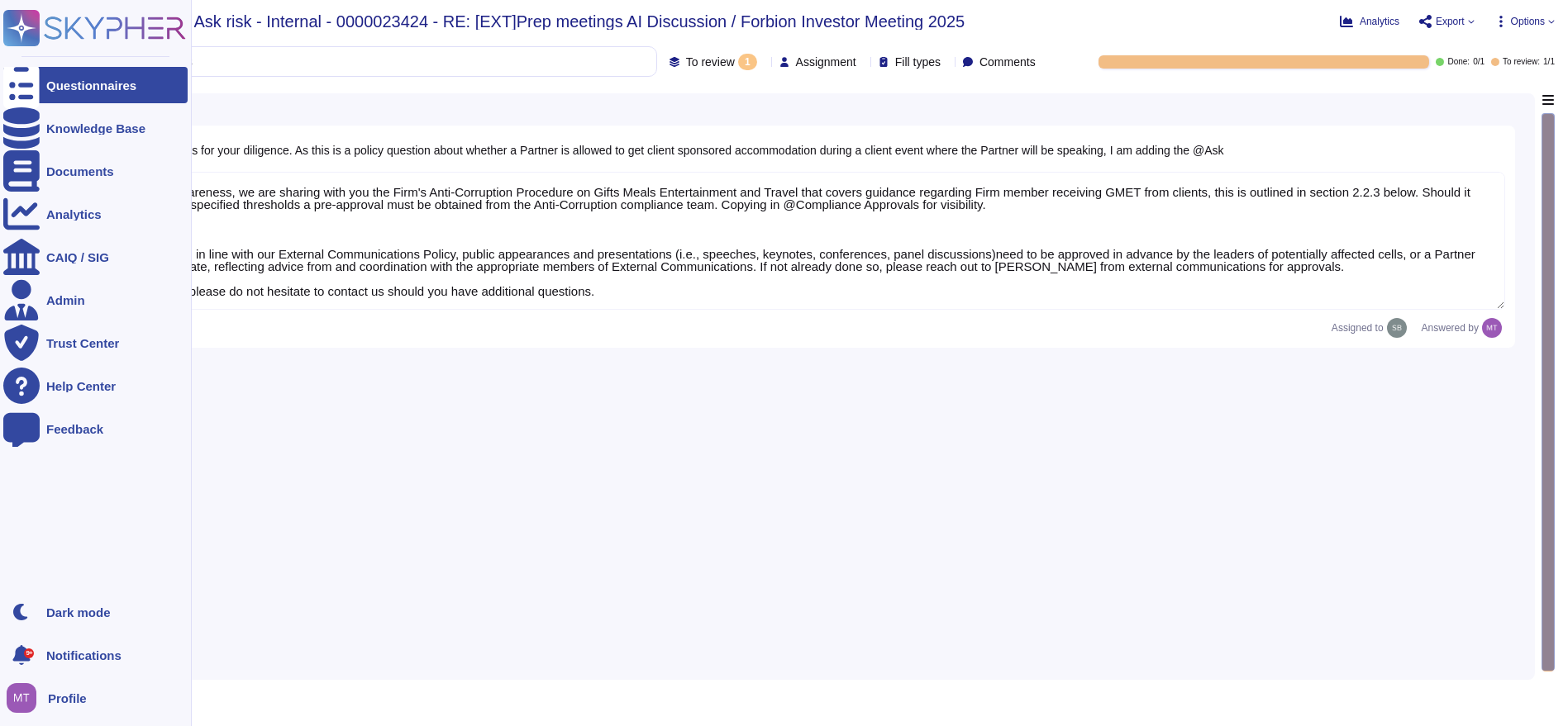
click at [15, 87] on icon at bounding box center [21, 85] width 36 height 49
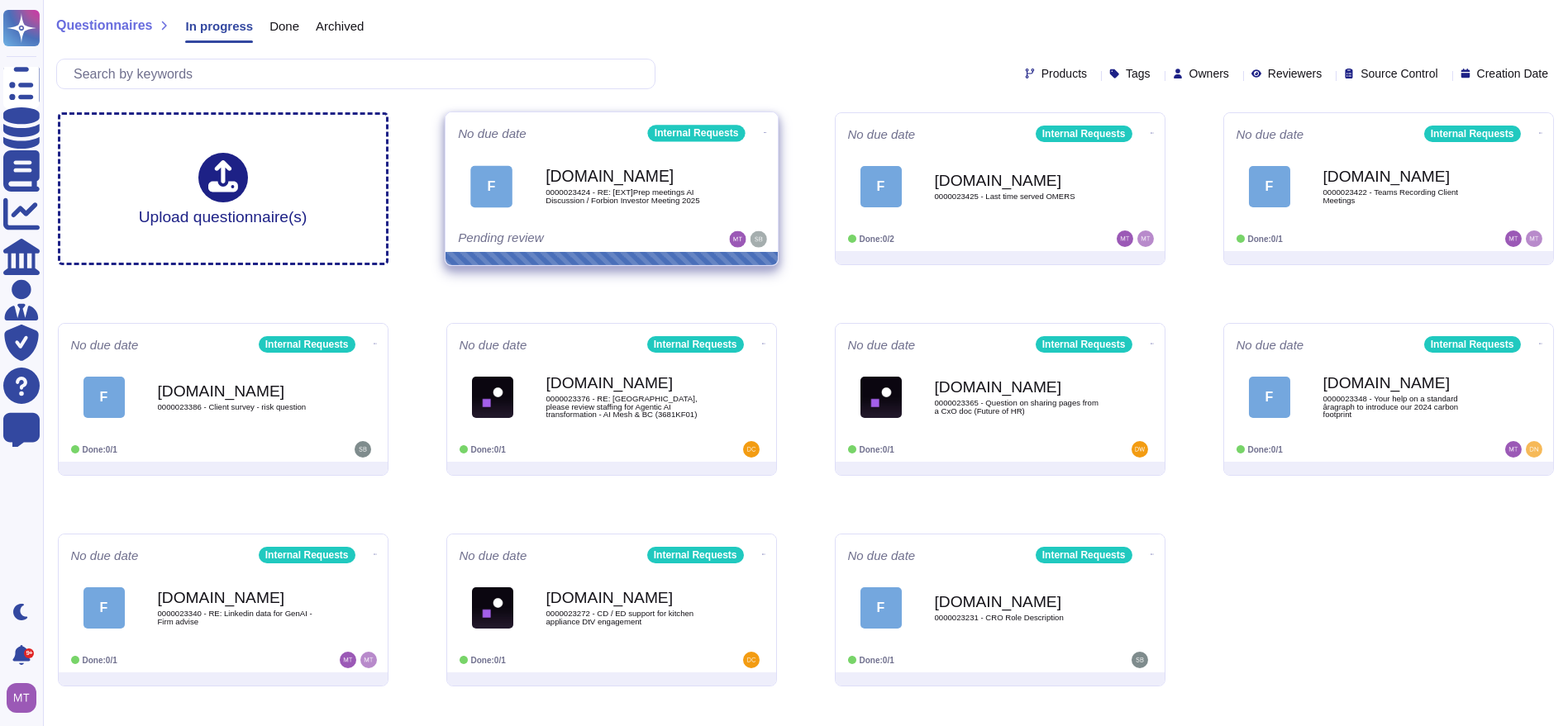
click at [763, 131] on icon at bounding box center [764, 132] width 3 height 4
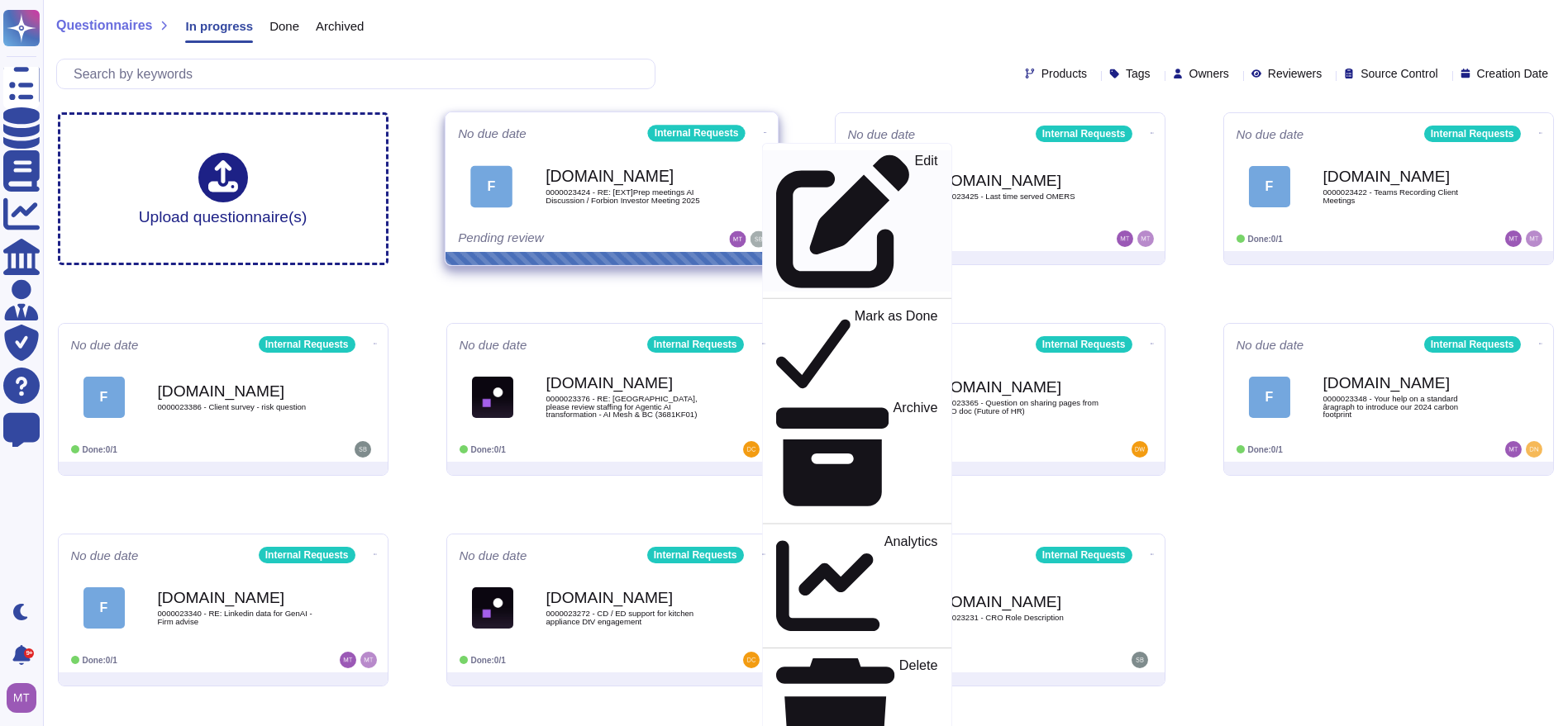
click at [767, 168] on link "Edit" at bounding box center [857, 221] width 189 height 141
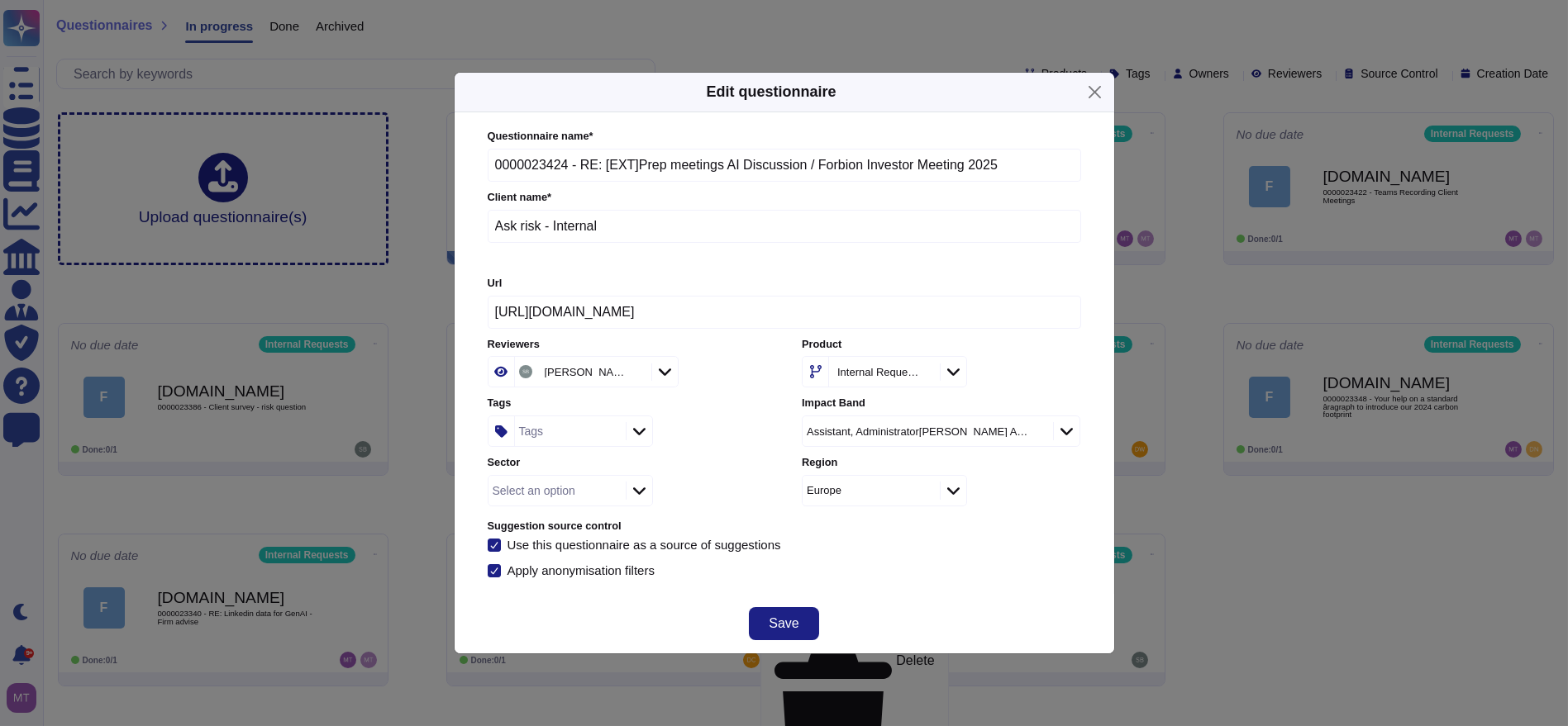
click at [582, 437] on div "Tags" at bounding box center [568, 431] width 107 height 30
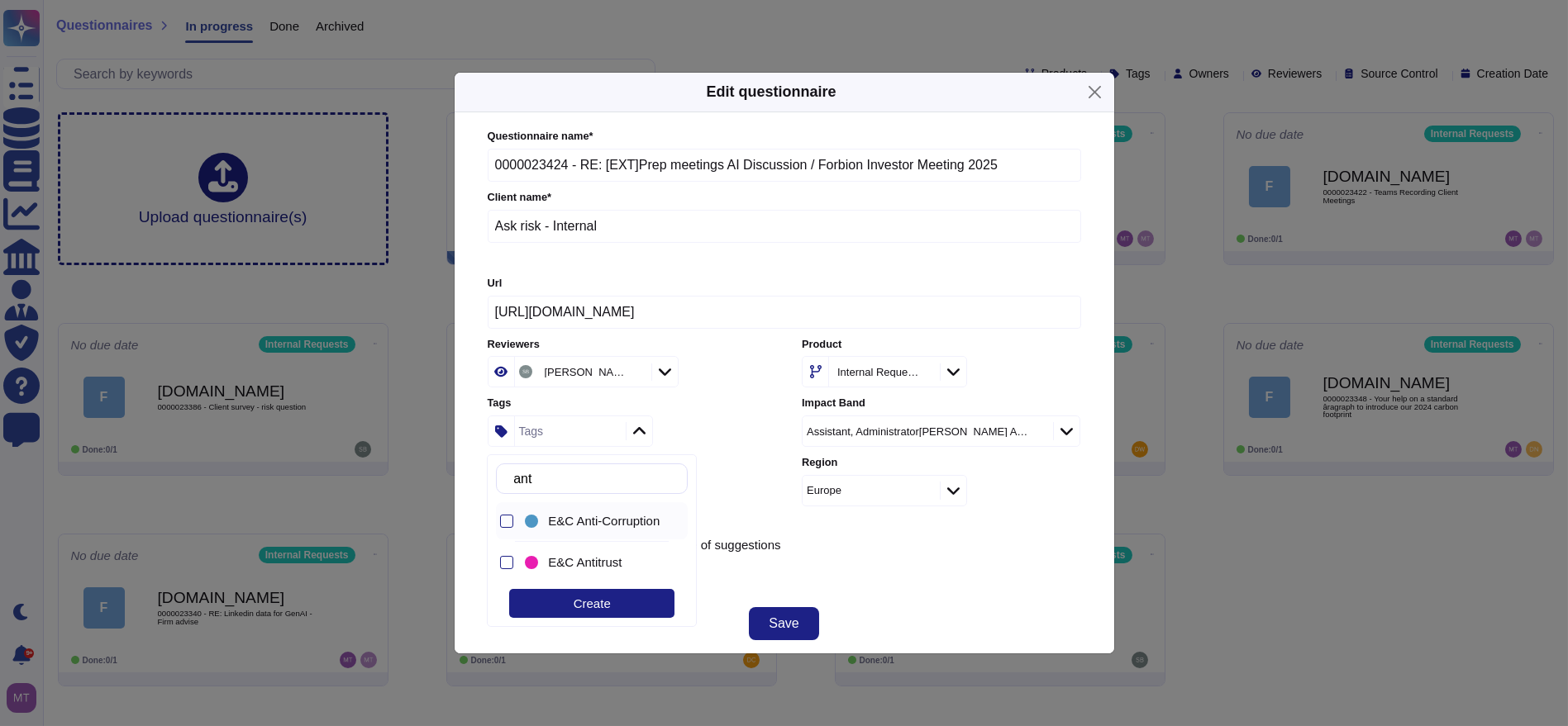
click at [602, 531] on div "E&C Anti-Corruption" at bounding box center [596, 520] width 149 height 37
drag, startPoint x: 531, startPoint y: 476, endPoint x: 470, endPoint y: 475, distance: 61.0
click at [470, 475] on body "Questionnaires Knowledge Base Documents Analytics CAIQ / SIG Admin Trust Center…" at bounding box center [784, 350] width 1568 height 700
click at [545, 482] on input "ant" at bounding box center [596, 478] width 182 height 29
click at [569, 475] on input "ant" at bounding box center [596, 478] width 182 height 29
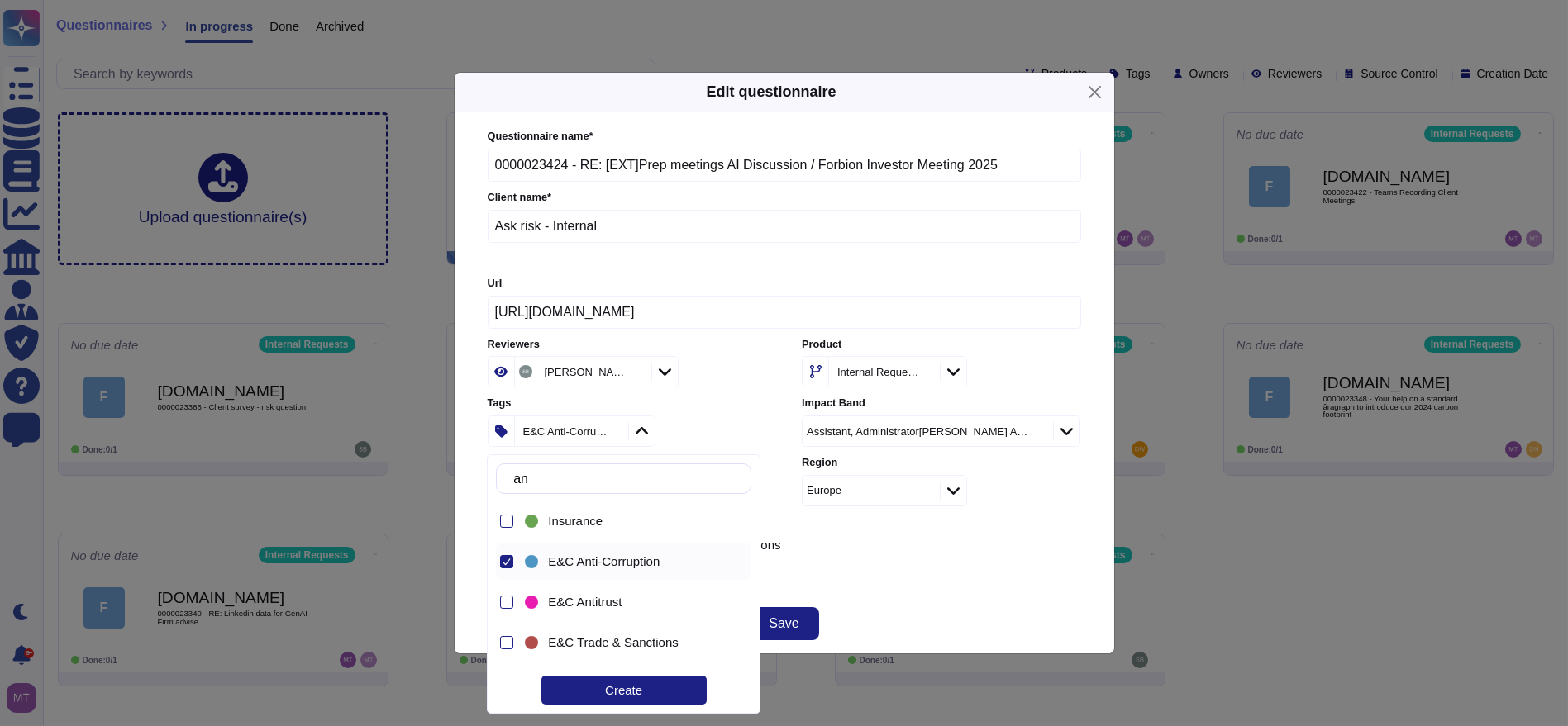
type input "a"
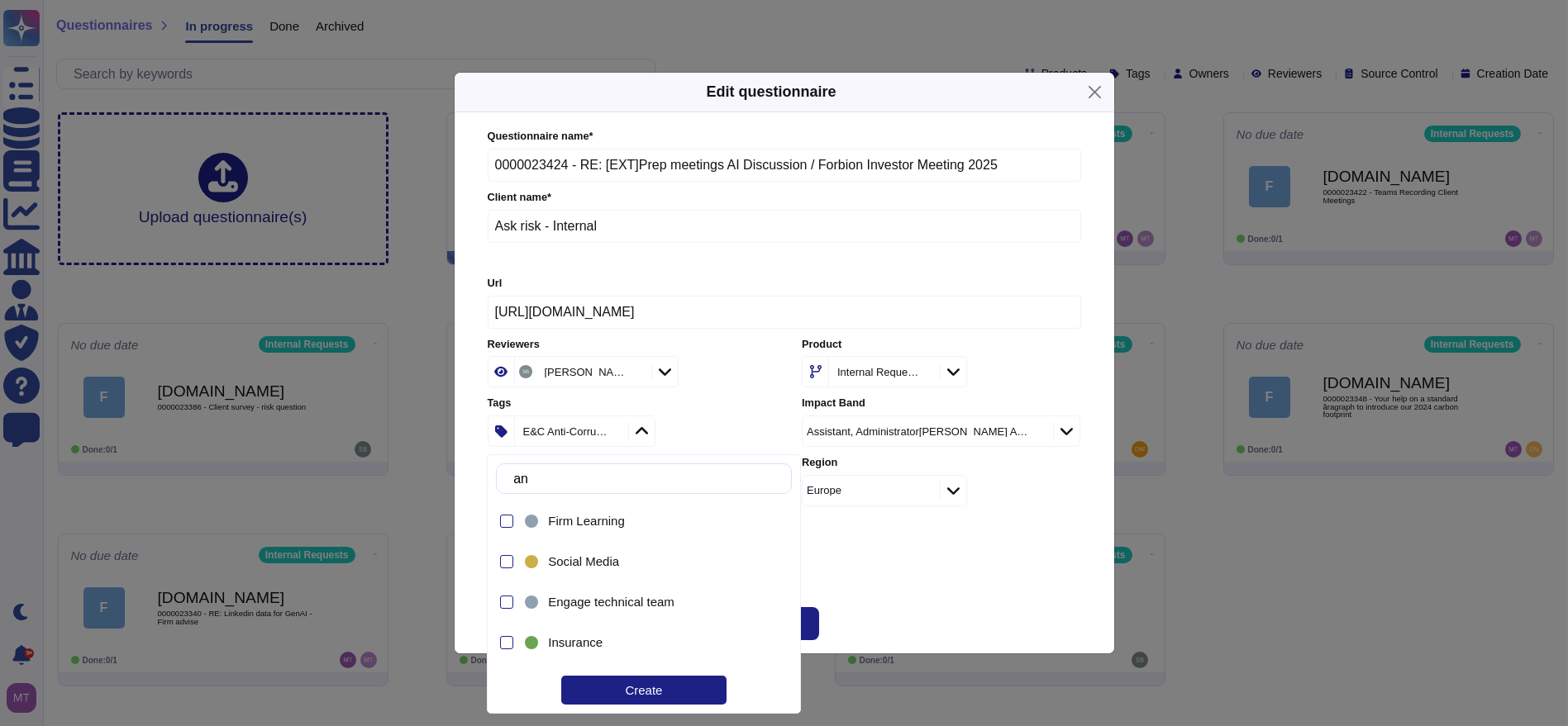
type input "a"
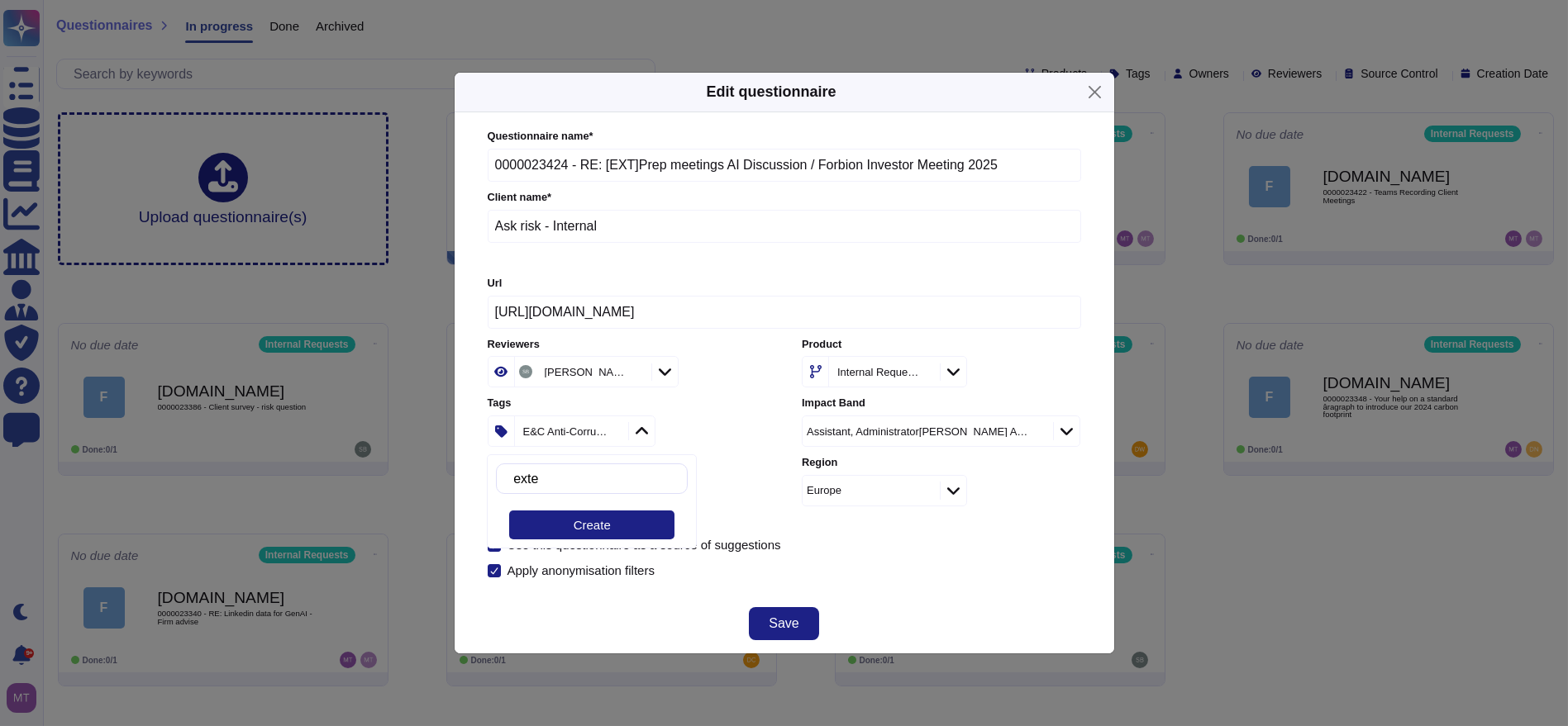
type input "ext"
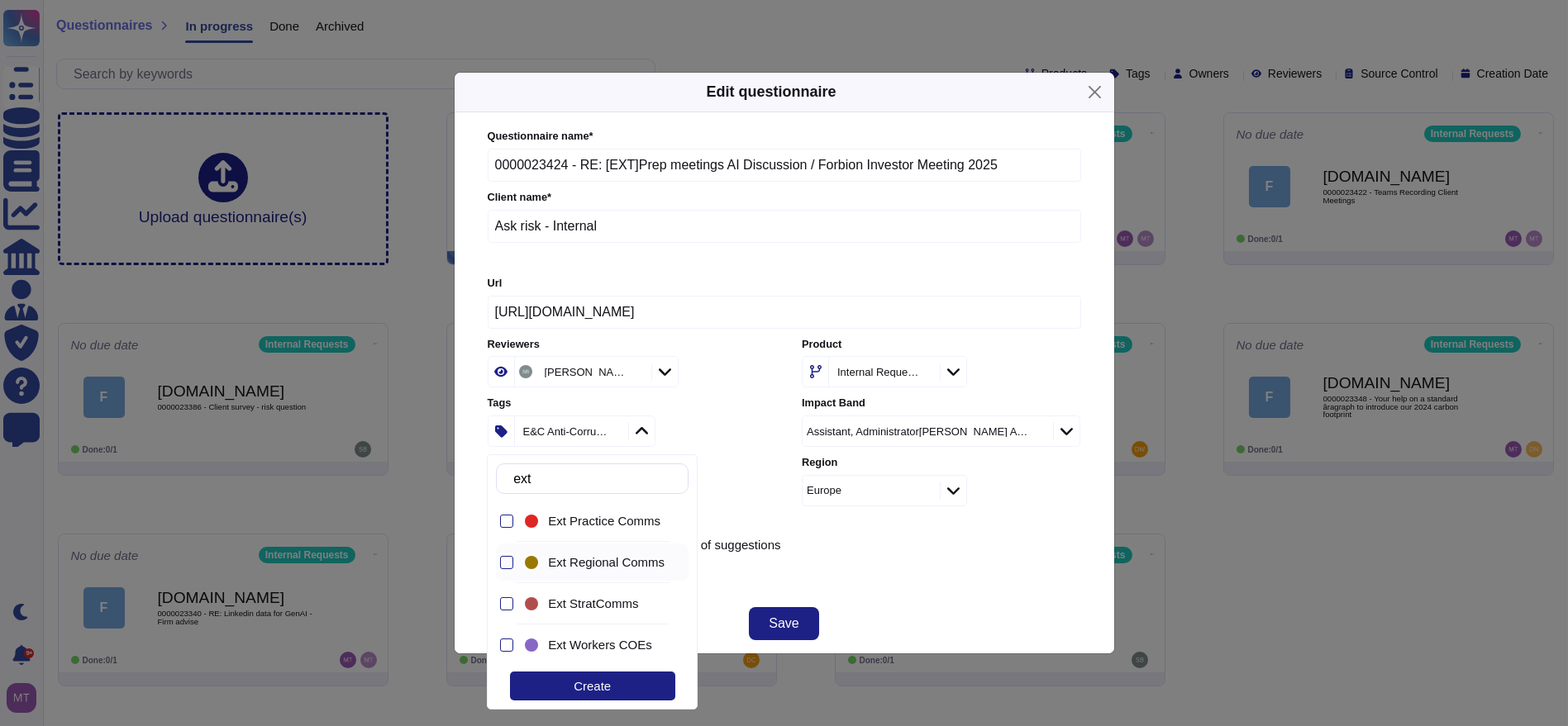
click at [589, 555] on span "Ext Regional Comms" at bounding box center [606, 563] width 116 height 15
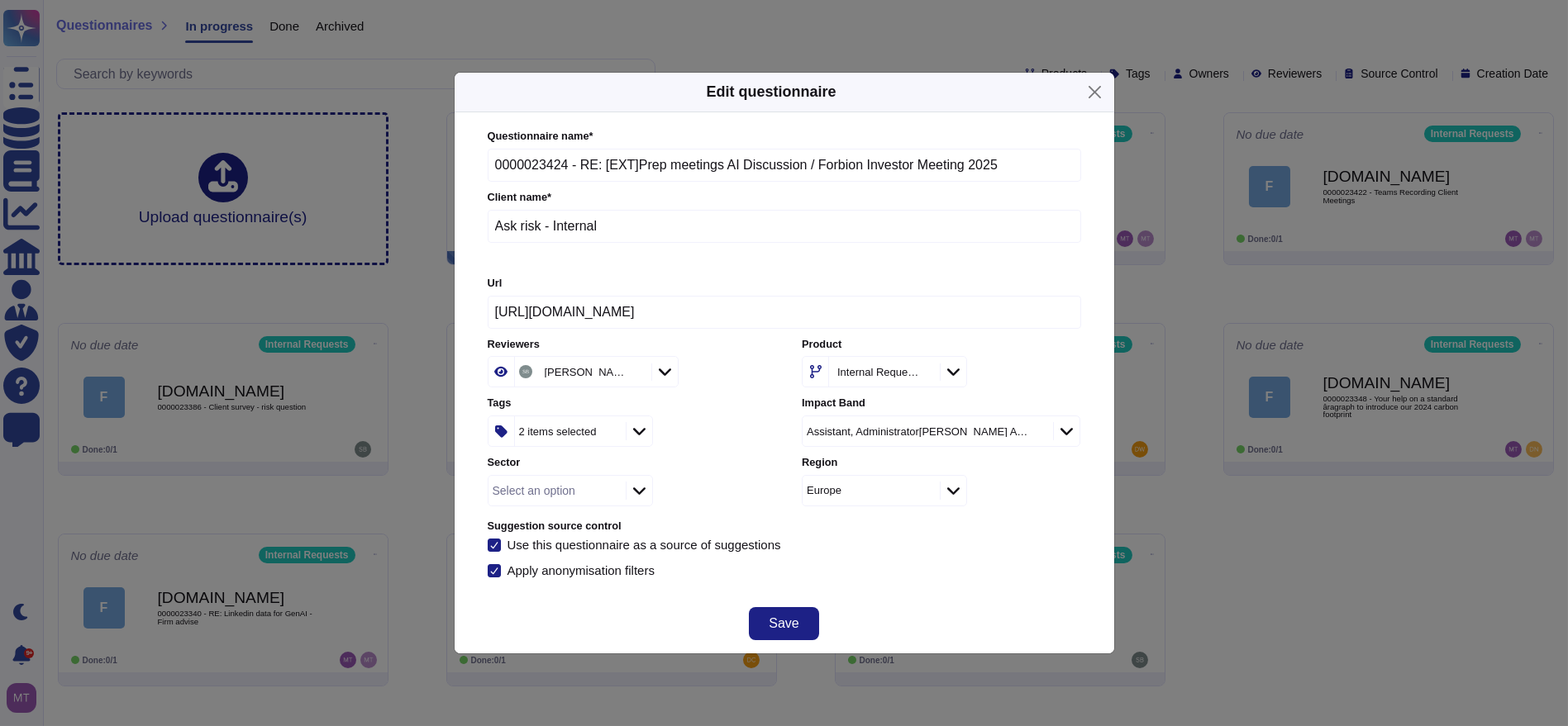
click at [762, 473] on div "Sector Select an option" at bounding box center [627, 481] width 278 height 51
click at [635, 373] on icon at bounding box center [635, 373] width 0 height 0
click at [804, 615] on button "Save" at bounding box center [784, 623] width 70 height 33
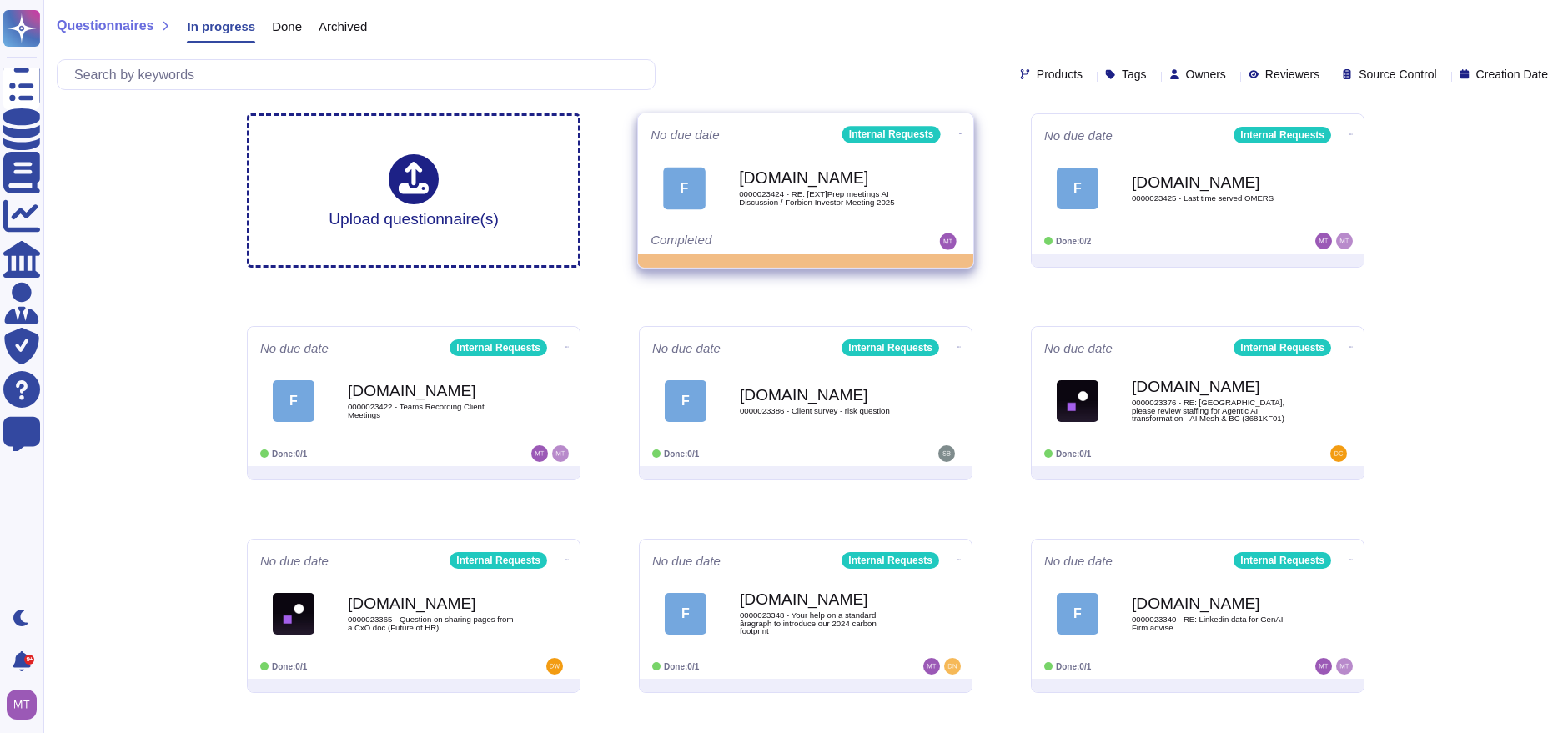
click at [959, 132] on icon at bounding box center [960, 134] width 3 height 4
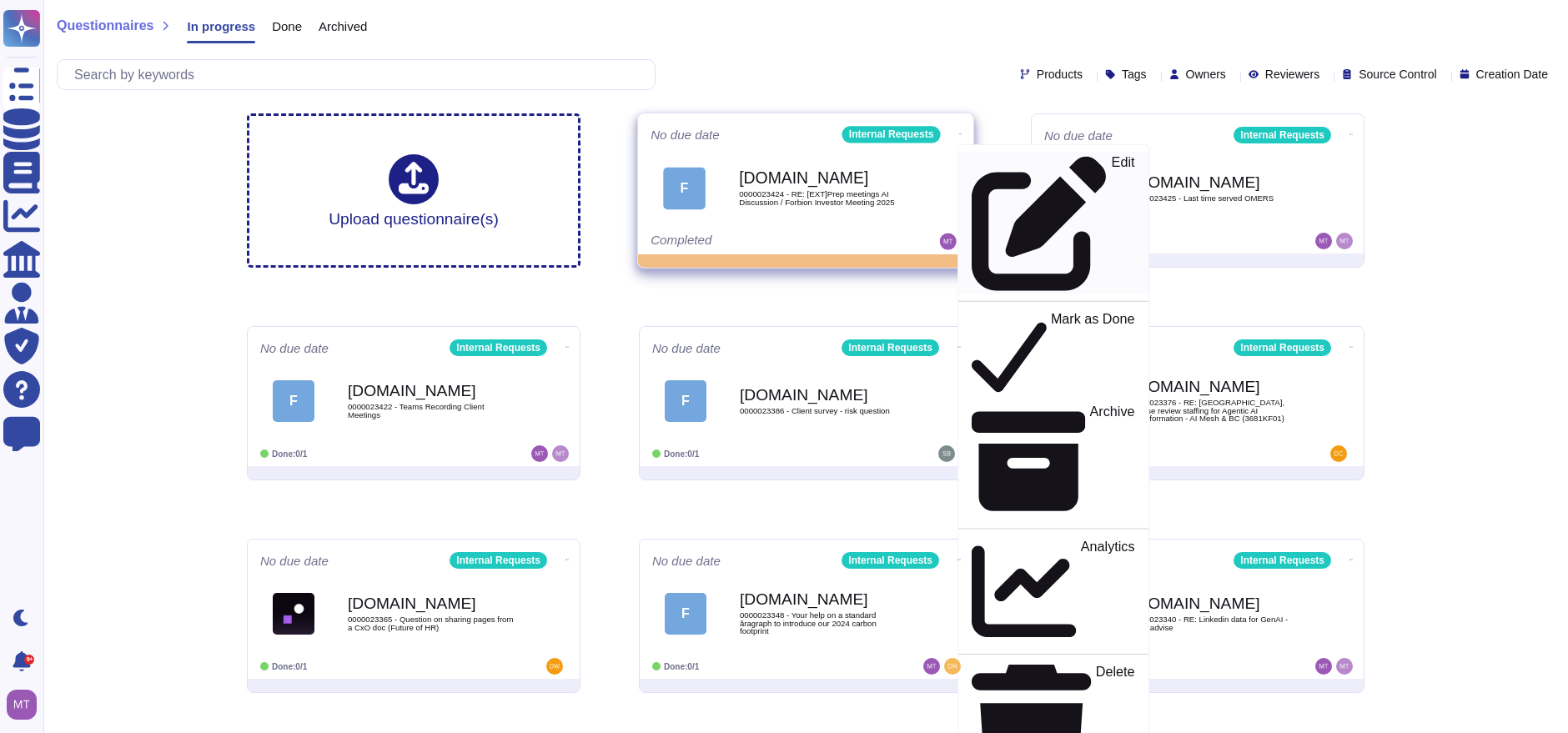
click at [1112, 167] on p "Edit" at bounding box center [1124, 223] width 23 height 135
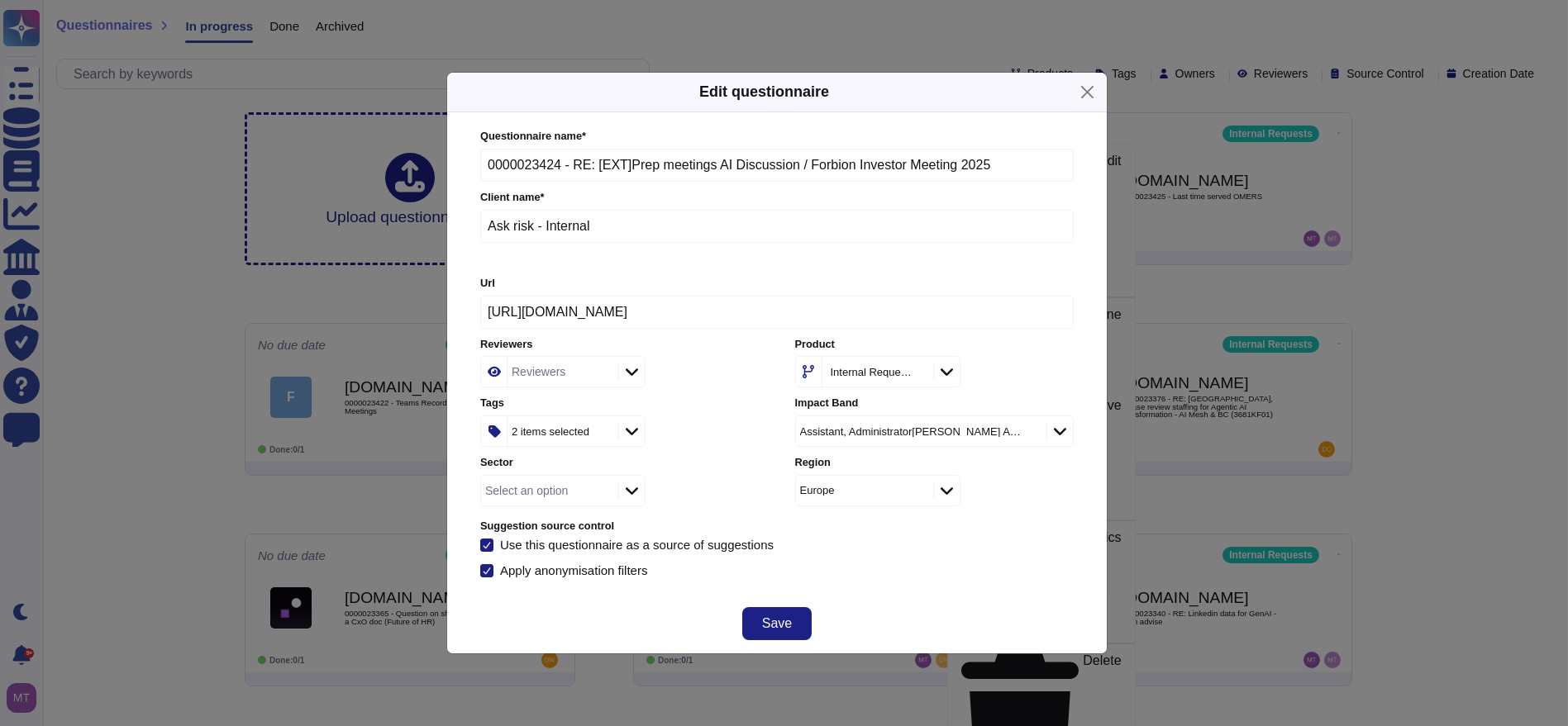
click at [565, 378] on div "Reviewers" at bounding box center [560, 372] width 107 height 30
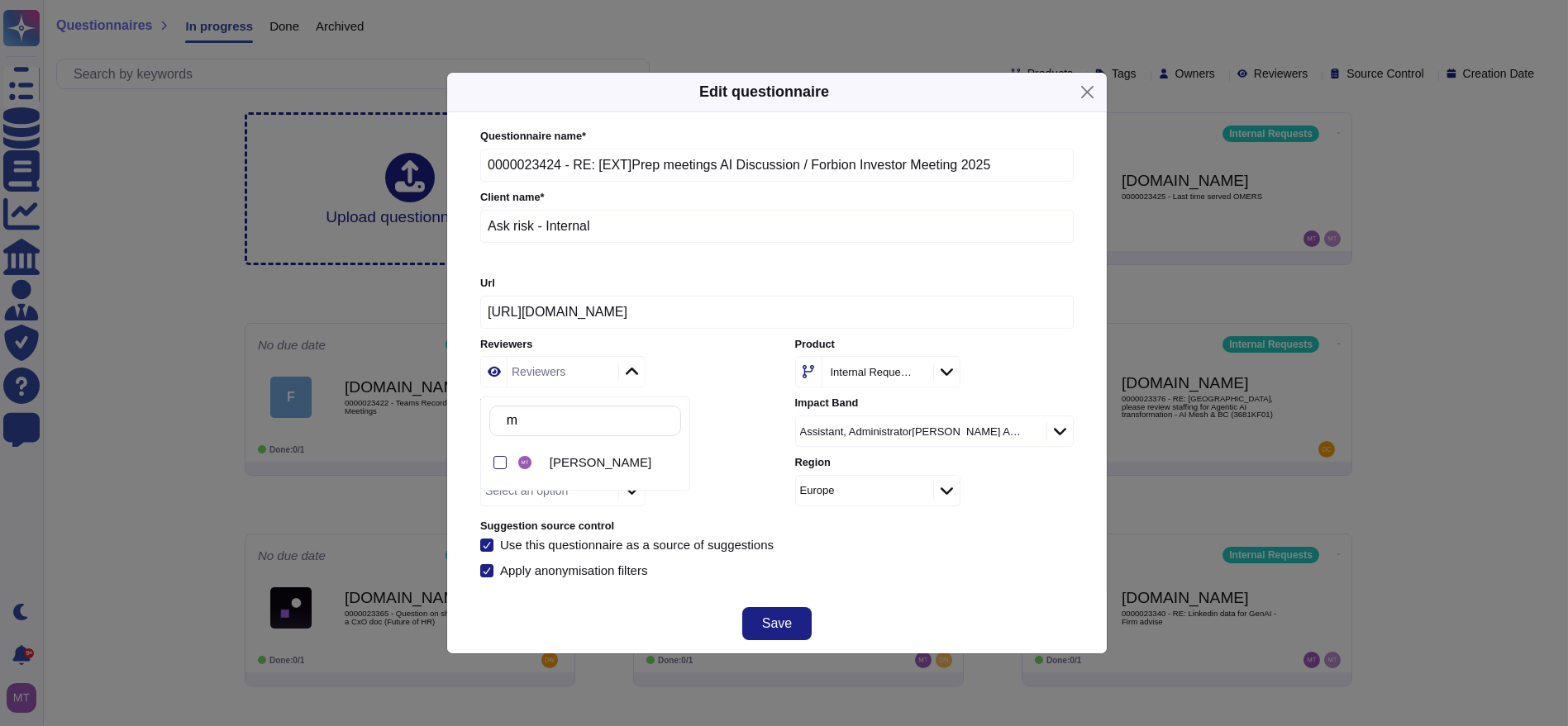
type input "m t"
click at [626, 454] on div "[PERSON_NAME]" at bounding box center [598, 463] width 166 height 37
click at [793, 622] on button "Save" at bounding box center [777, 623] width 70 height 33
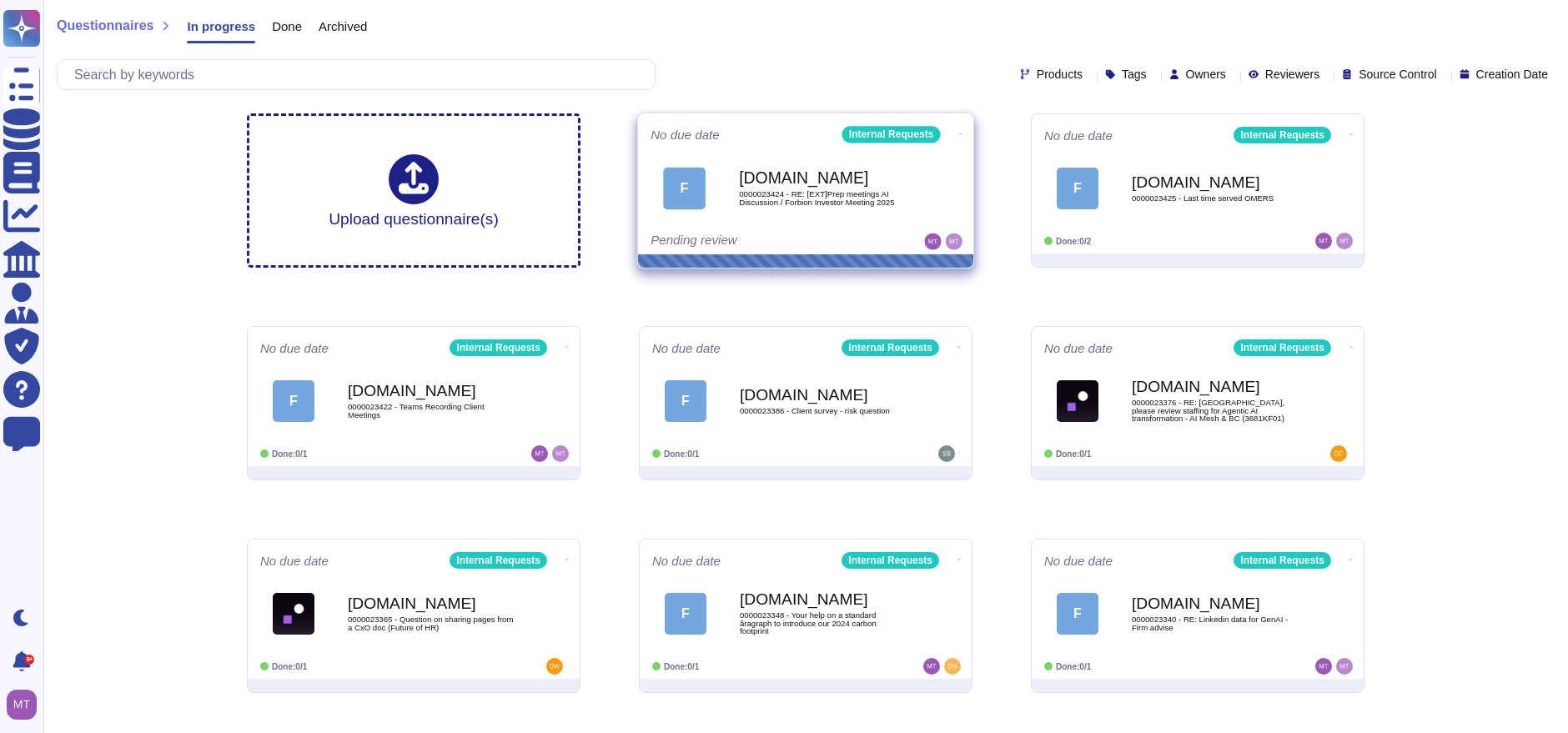
click at [911, 174] on span "F [DOMAIN_NAME] 0000023424 - RE: [EXT]Prep meetings AI Discussion / Forbion Inv…" at bounding box center [805, 188] width 311 height 67
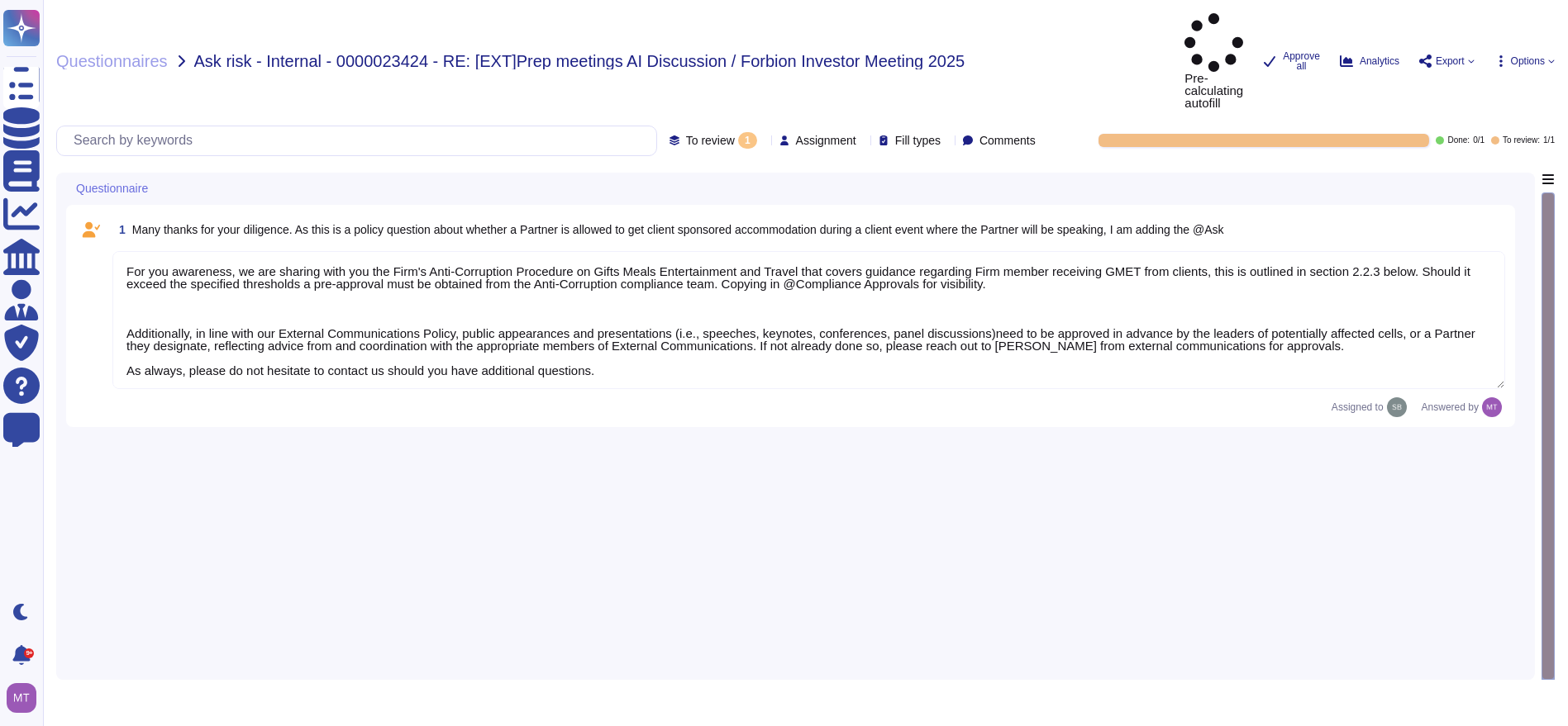
type textarea "For you awareness, we are sharing with you the Firm's Anti-Corruption Procedure…"
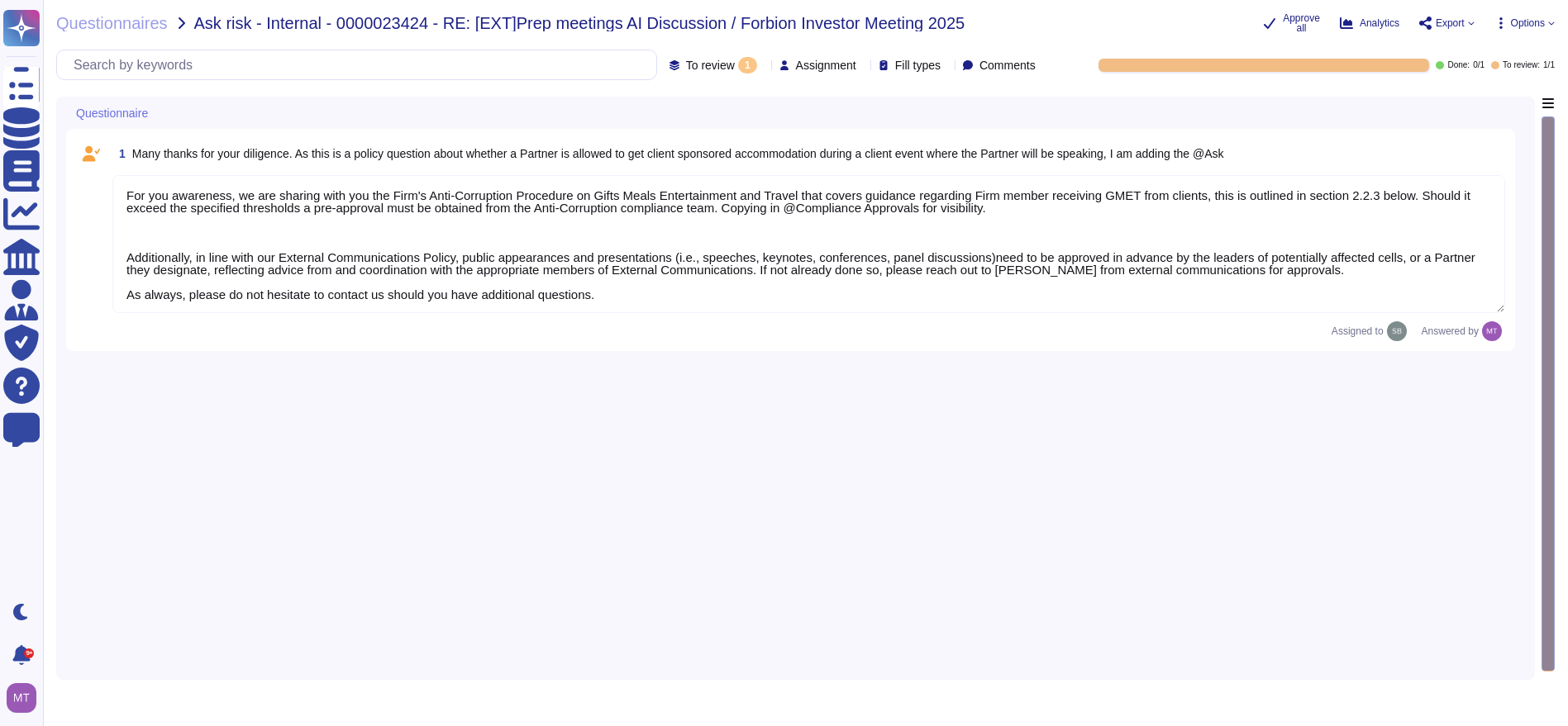
click at [1126, 69] on div at bounding box center [1264, 66] width 331 height 13
click at [723, 67] on div "To review 1" at bounding box center [716, 65] width 94 height 16
click at [721, 146] on div "To review 1" at bounding box center [717, 149] width 133 height 18
click at [543, 294] on textarea "For you awareness, we are sharing with you the Firm's Anti-Corruption Procedure…" at bounding box center [808, 244] width 1393 height 138
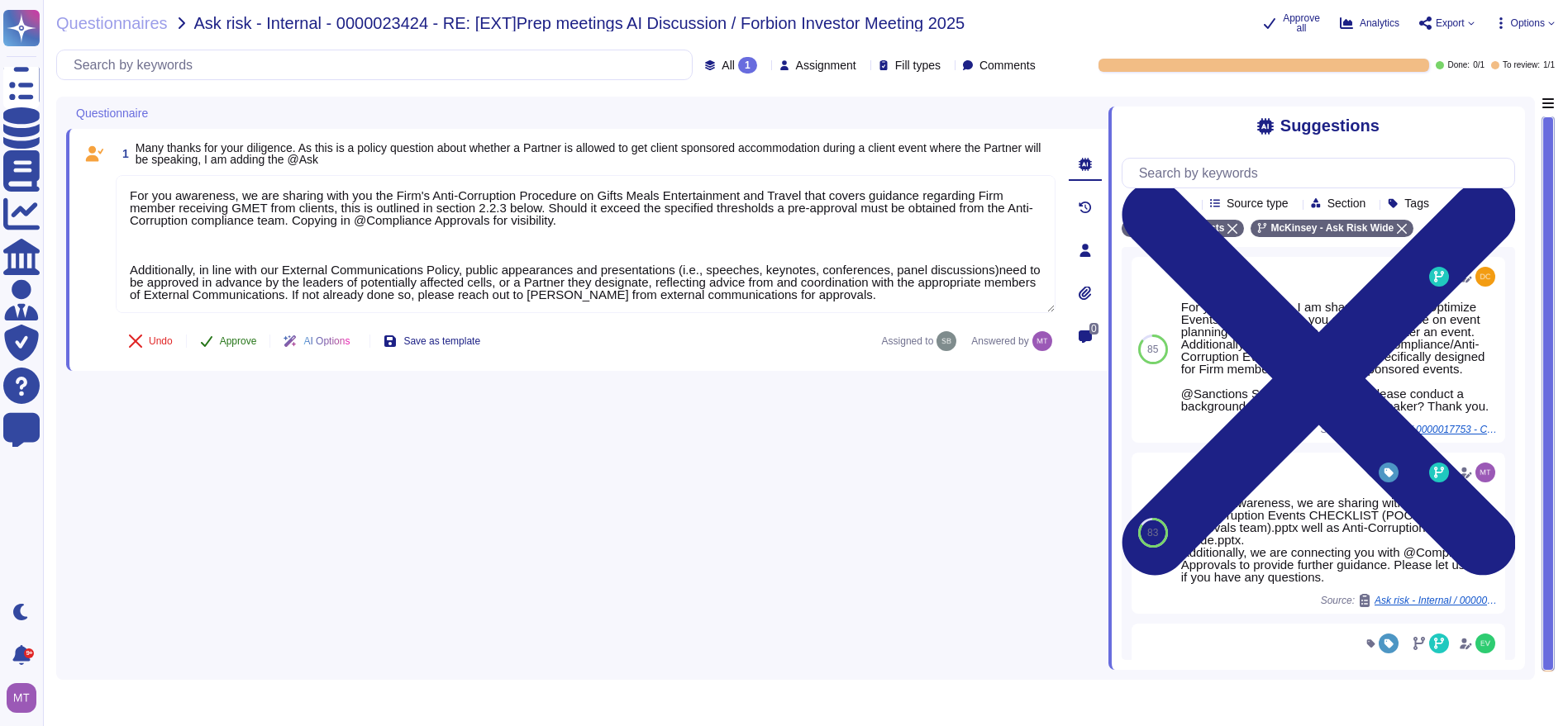
click at [232, 339] on span "Approve" at bounding box center [238, 341] width 37 height 10
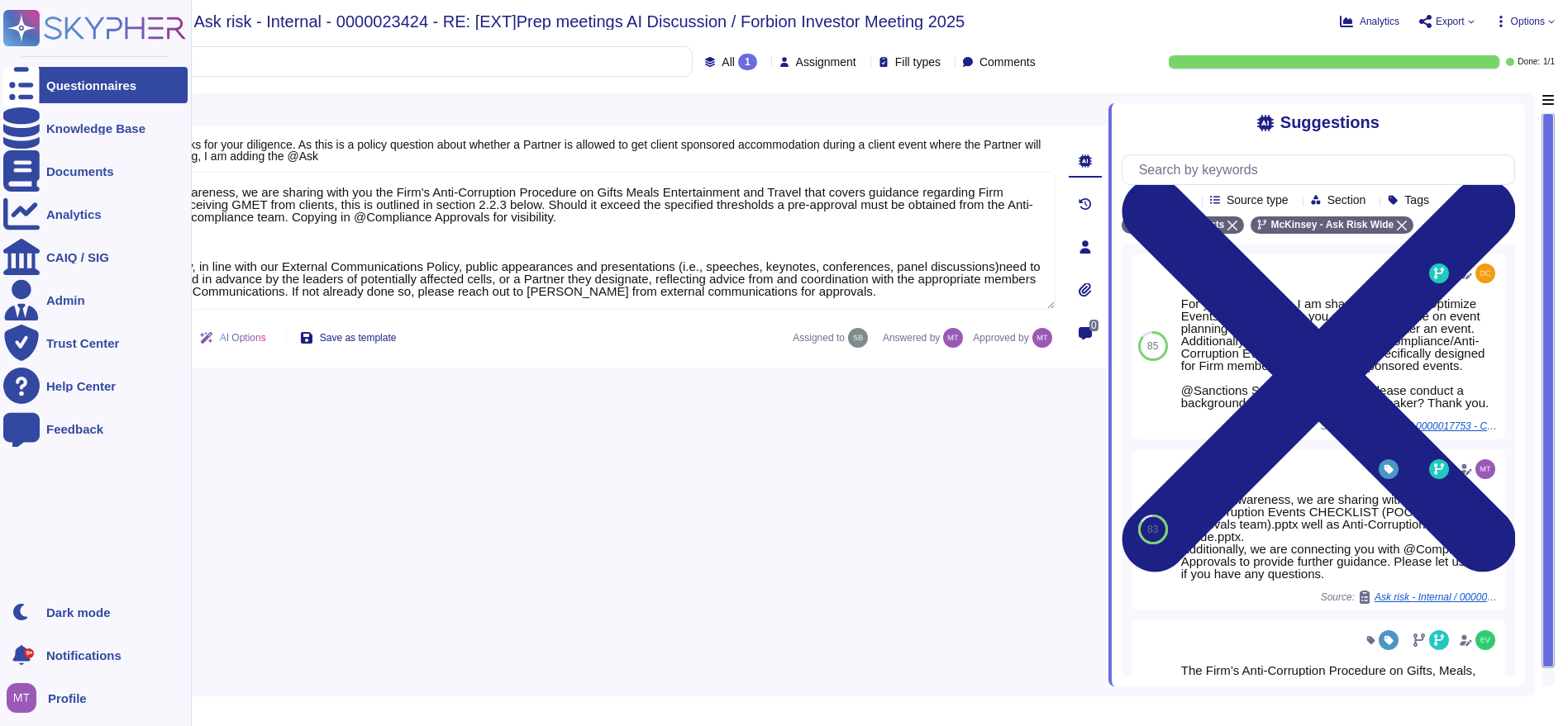
click at [38, 89] on div at bounding box center [21, 85] width 36 height 36
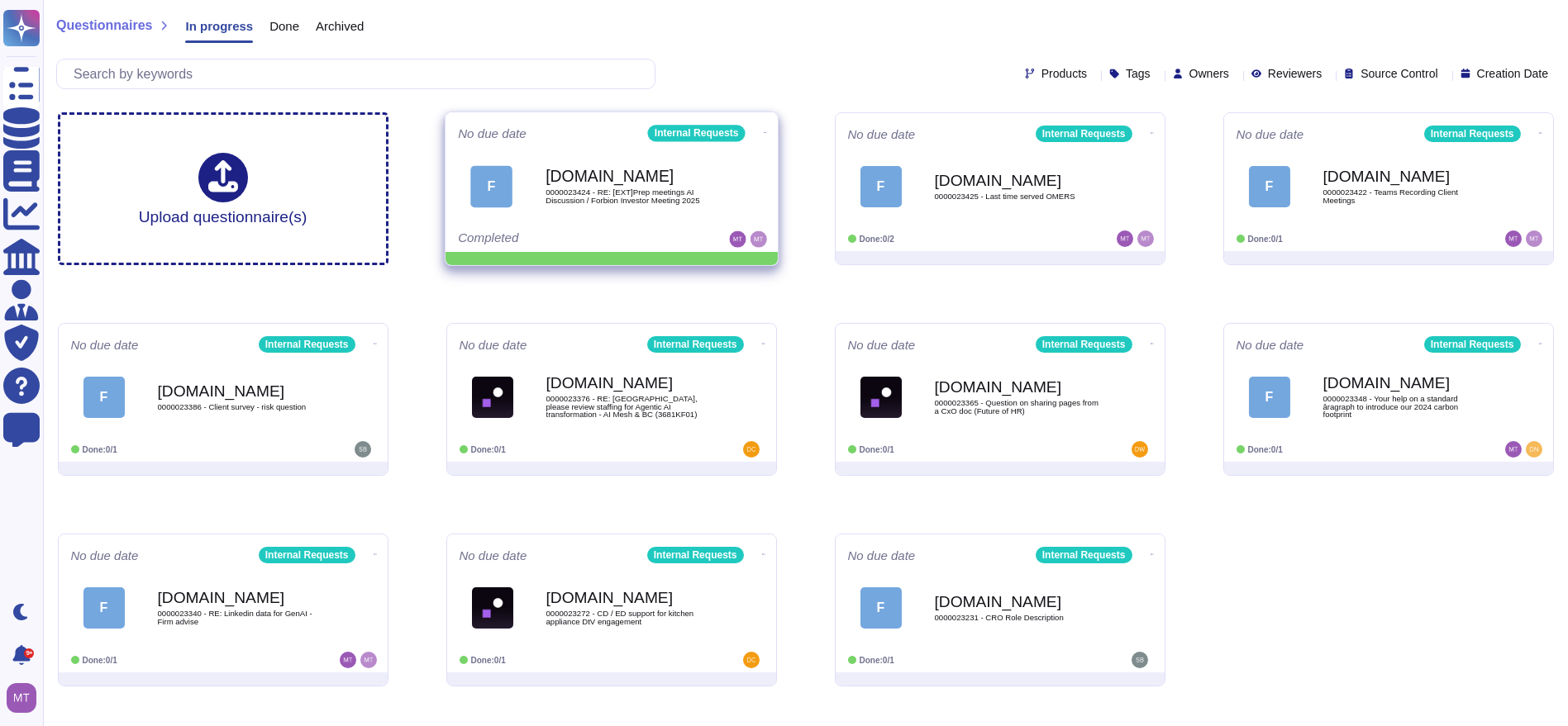
click at [763, 131] on icon at bounding box center [764, 132] width 3 height 4
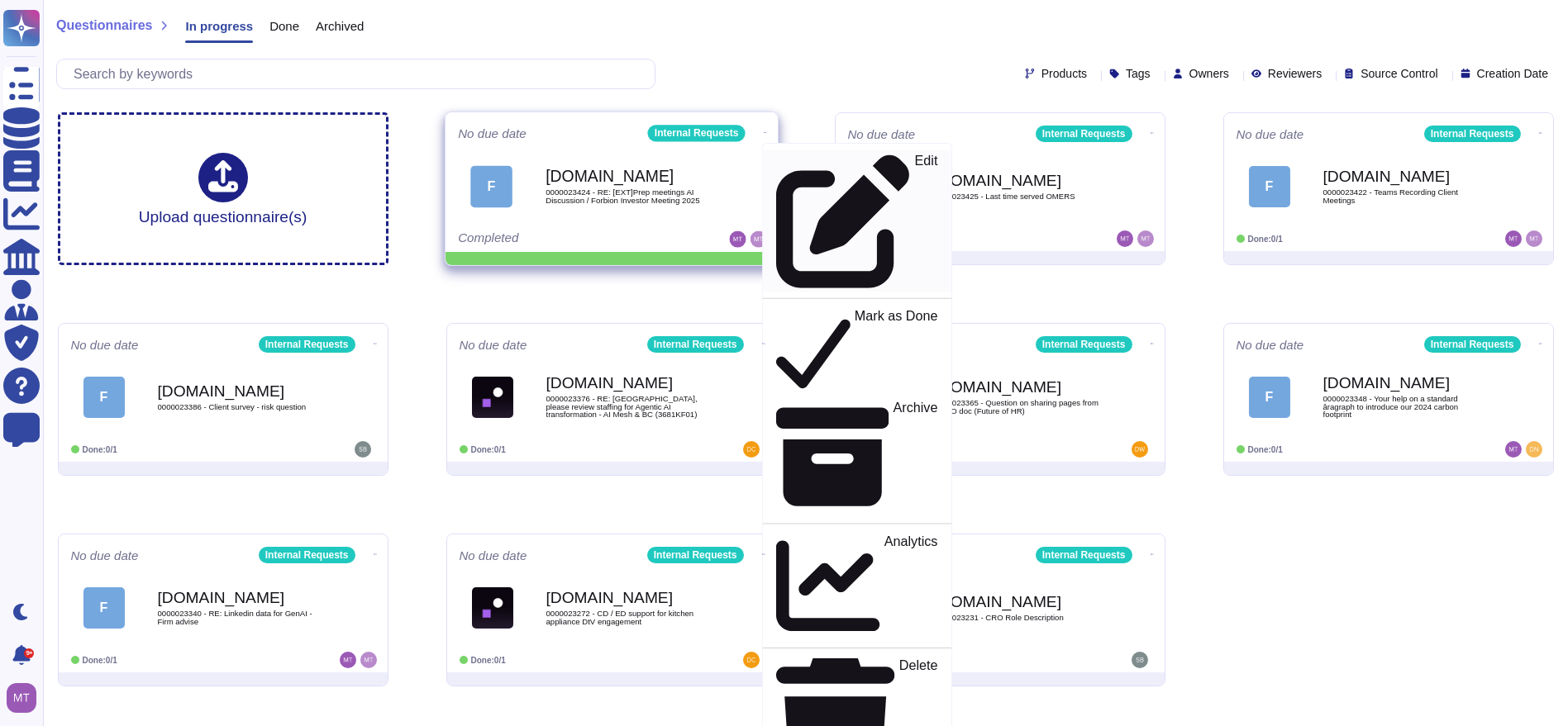
click at [779, 161] on div "Edit" at bounding box center [855, 220] width 161 height 134
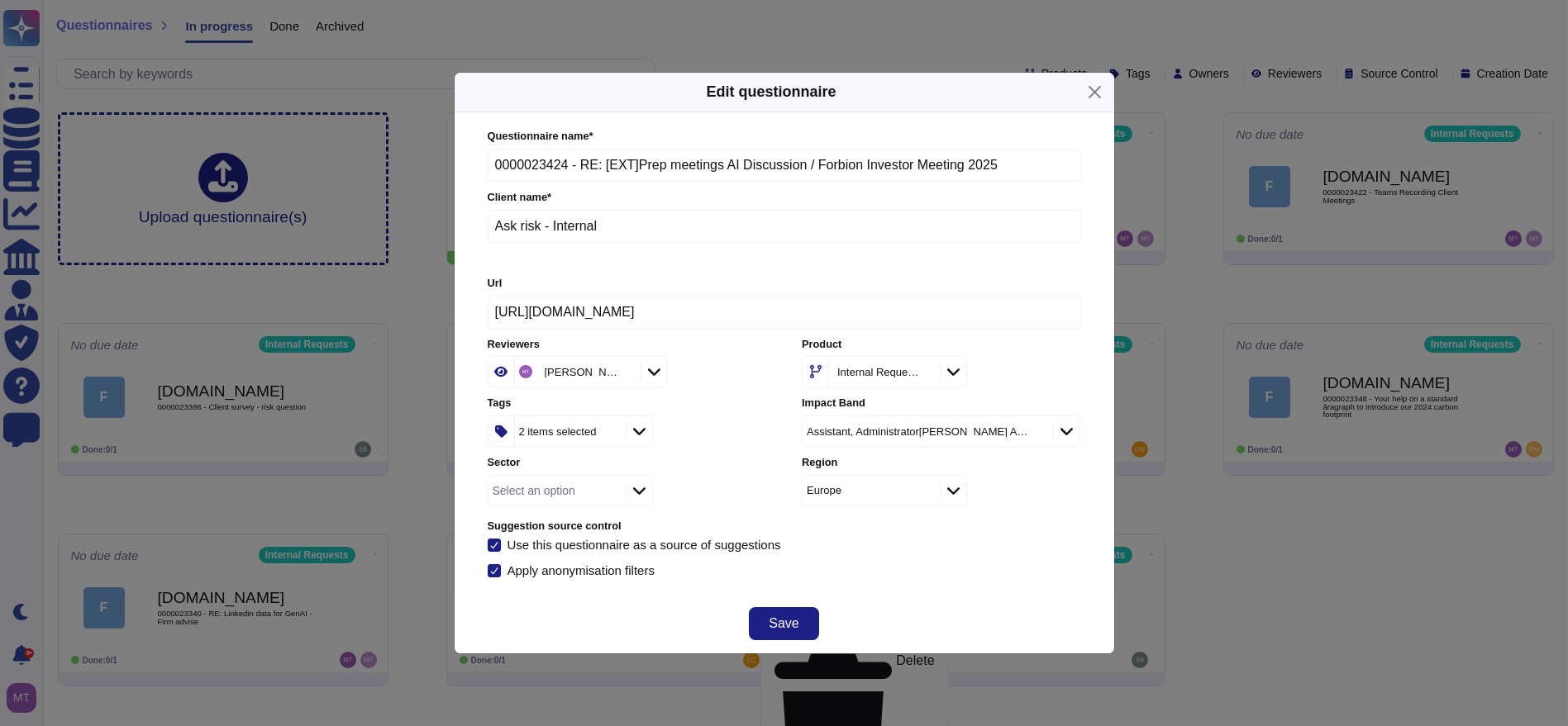
click at [624, 373] on icon at bounding box center [624, 373] width 0 height 0
click at [600, 376] on div "Reviewers" at bounding box center [568, 372] width 107 height 30
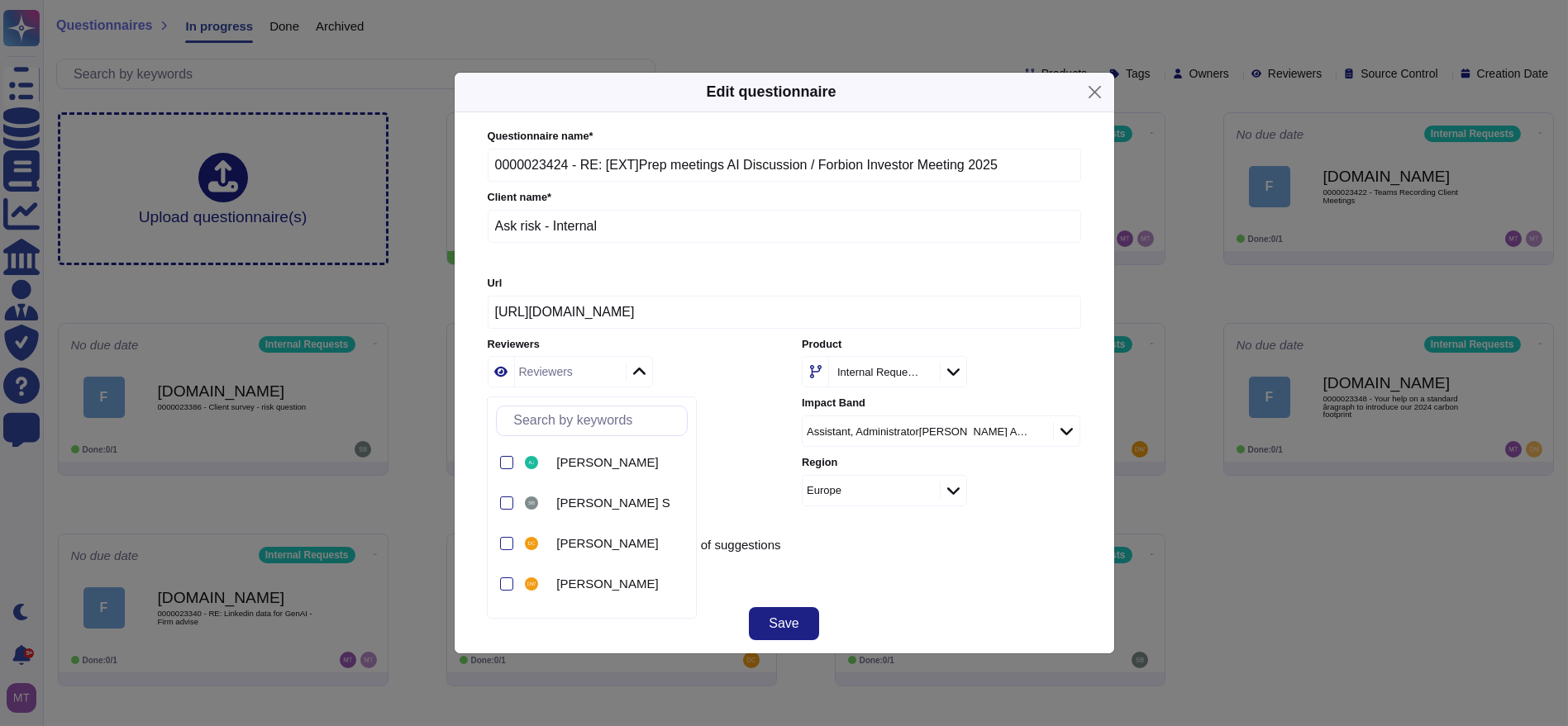
type input "s"
click at [595, 471] on div "[PERSON_NAME] S" at bounding box center [604, 463] width 166 height 37
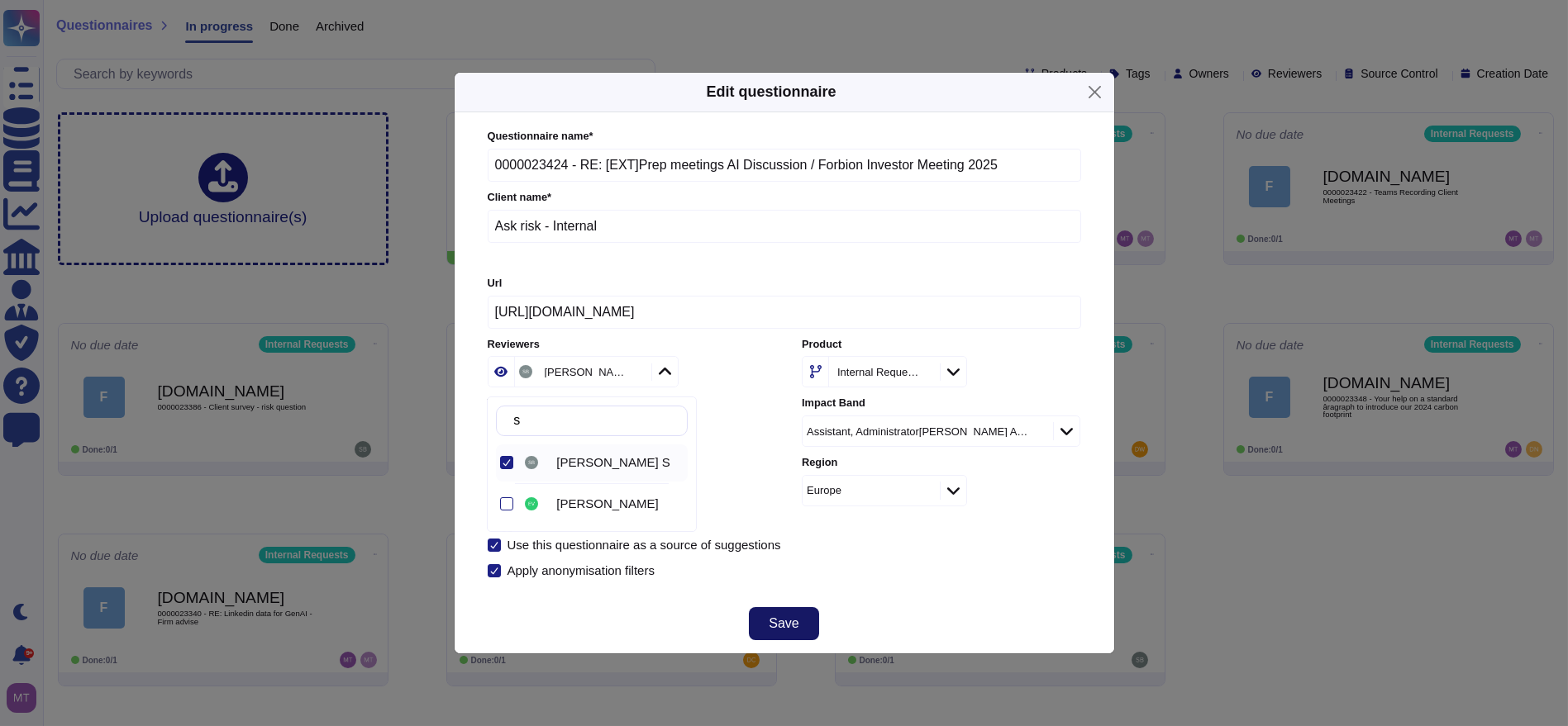
click at [798, 619] on button "Save" at bounding box center [784, 623] width 70 height 33
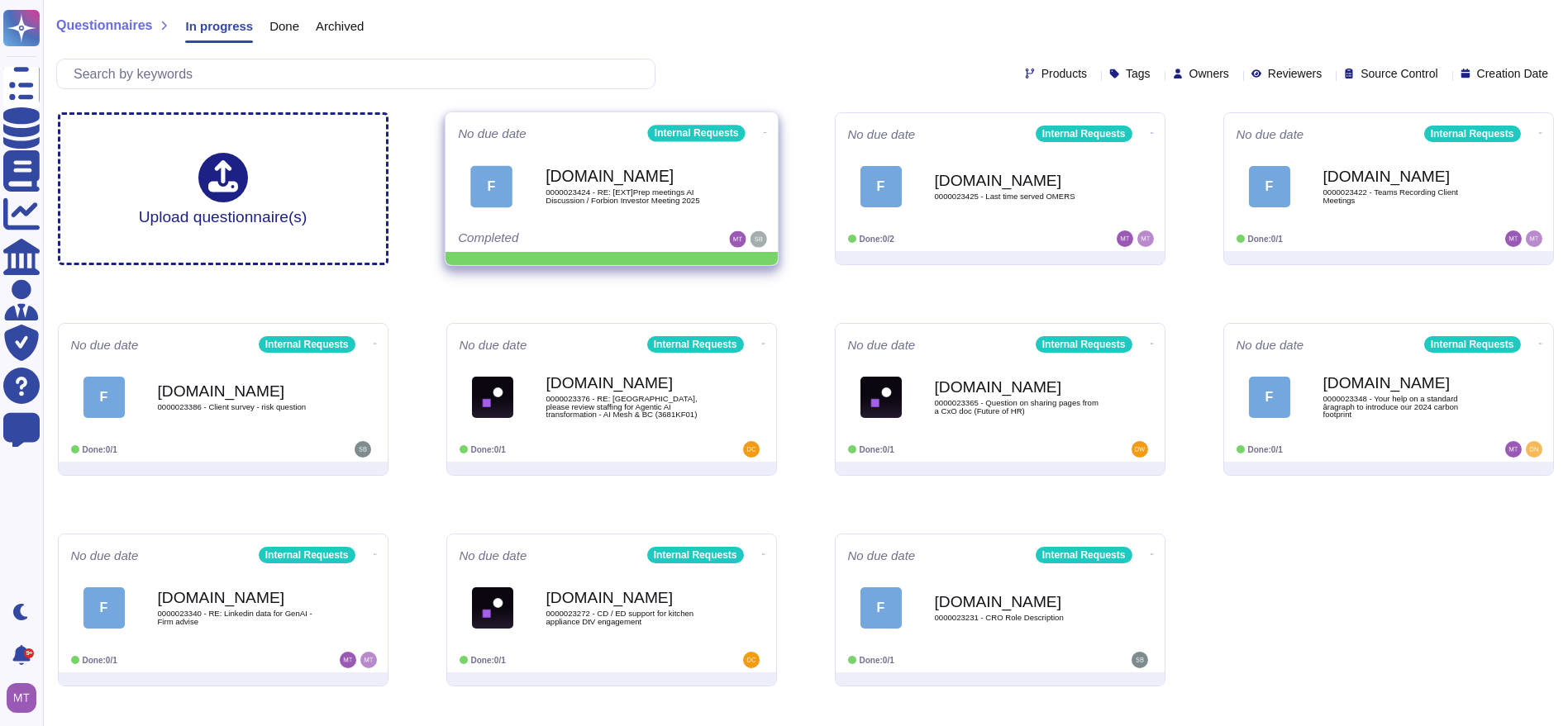
click at [763, 131] on icon at bounding box center [764, 132] width 3 height 4
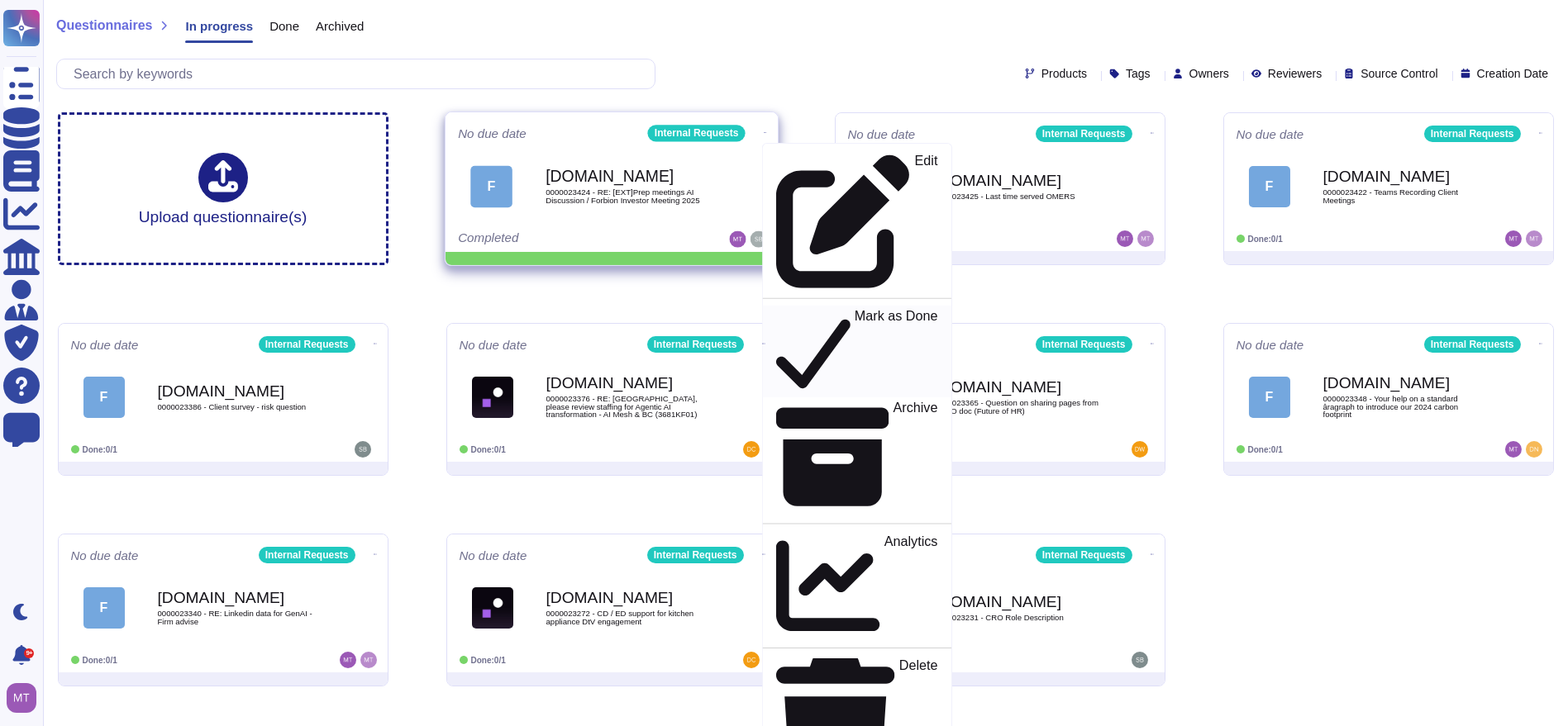
click at [854, 310] on p "Mark as Done" at bounding box center [896, 352] width 84 height 84
